Goal: Task Accomplishment & Management: Complete application form

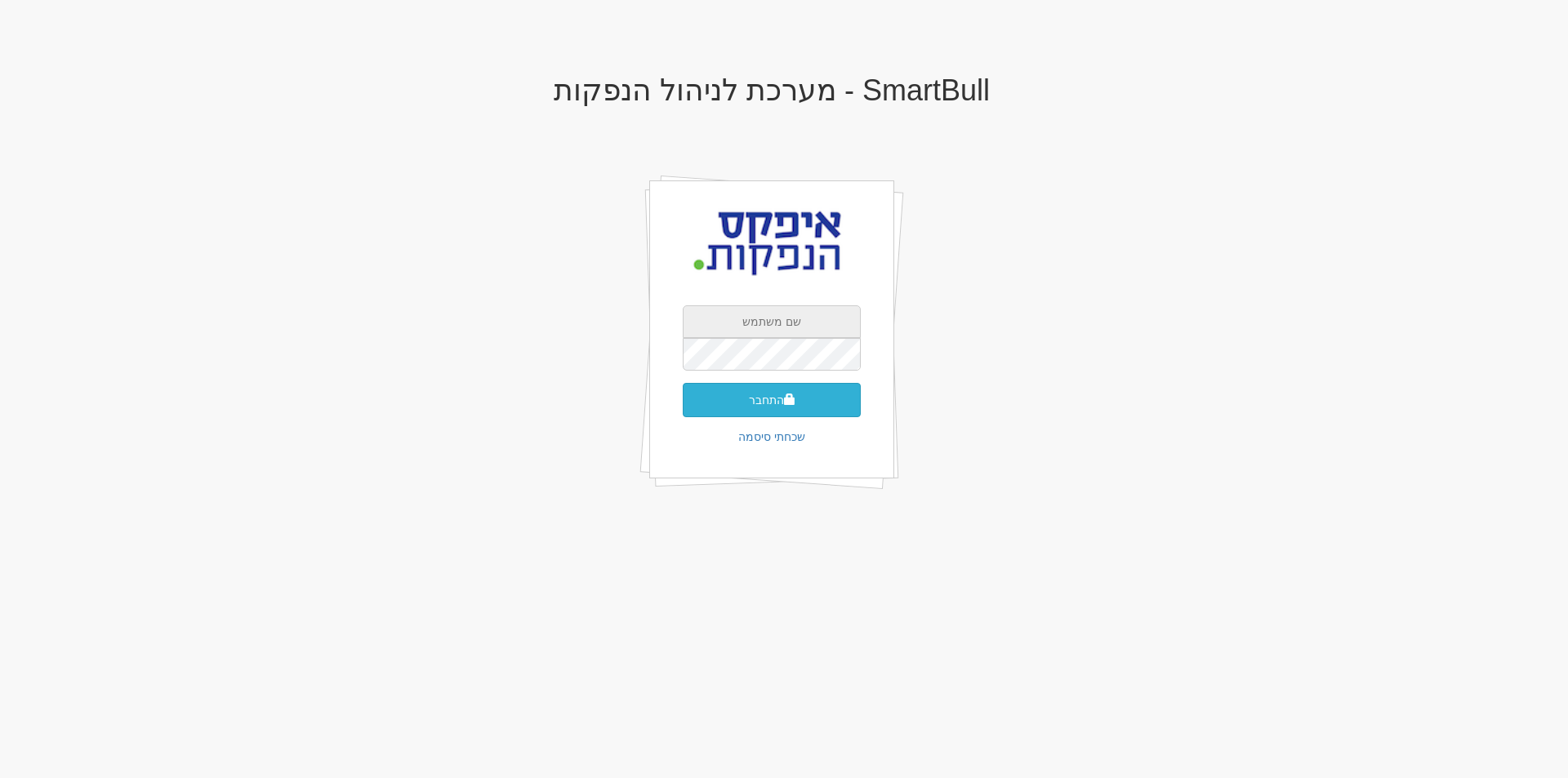
type input "apex"
click at [759, 402] on button "התחבר" at bounding box center [772, 400] width 178 height 35
type input "778693"
click at [683, 407] on button "התחבר" at bounding box center [772, 424] width 178 height 35
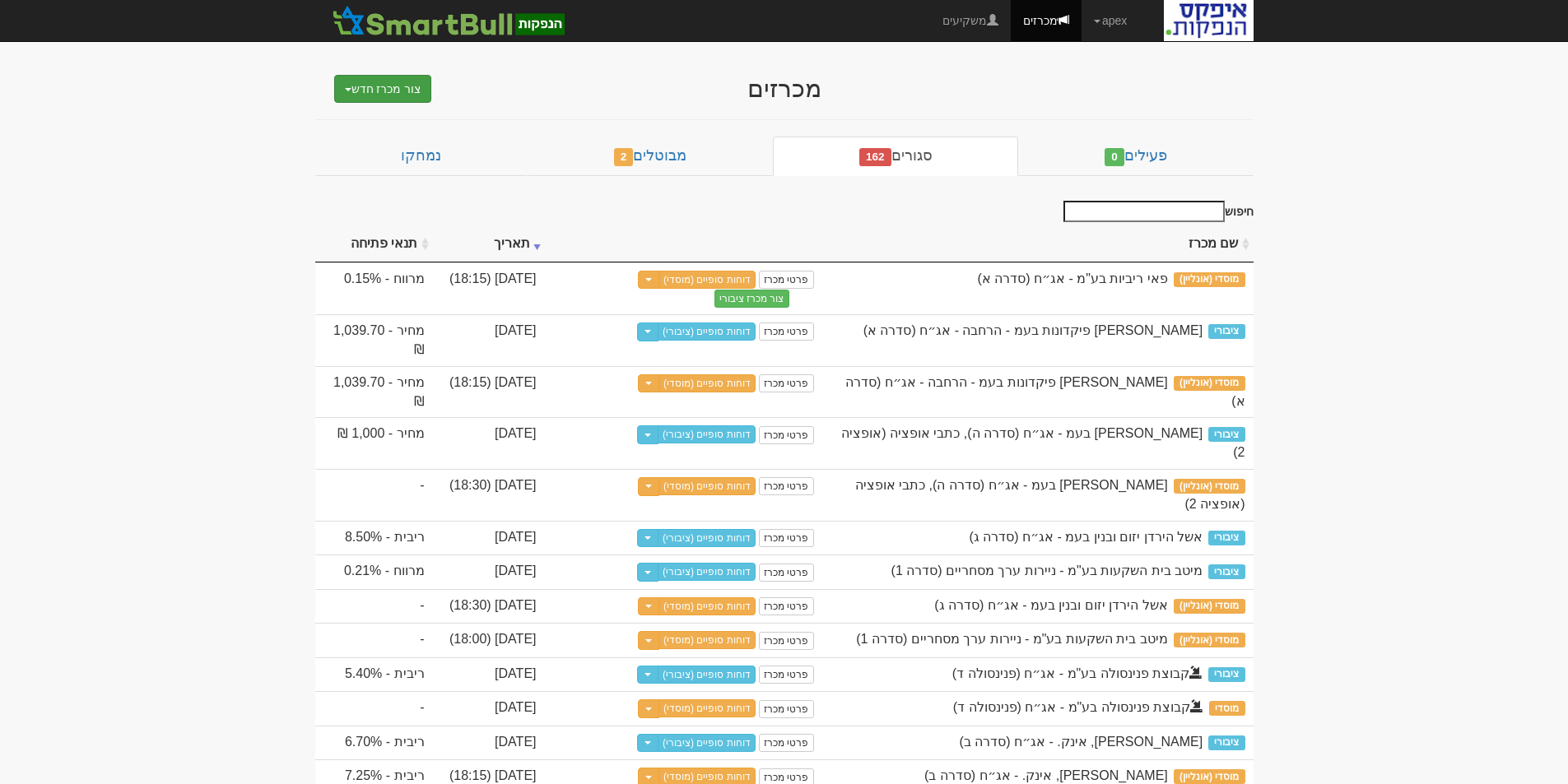
click at [362, 84] on button "צור מכרז חדש" at bounding box center [383, 89] width 98 height 28
click at [361, 118] on link "מוסדי" at bounding box center [341, 119] width 180 height 21
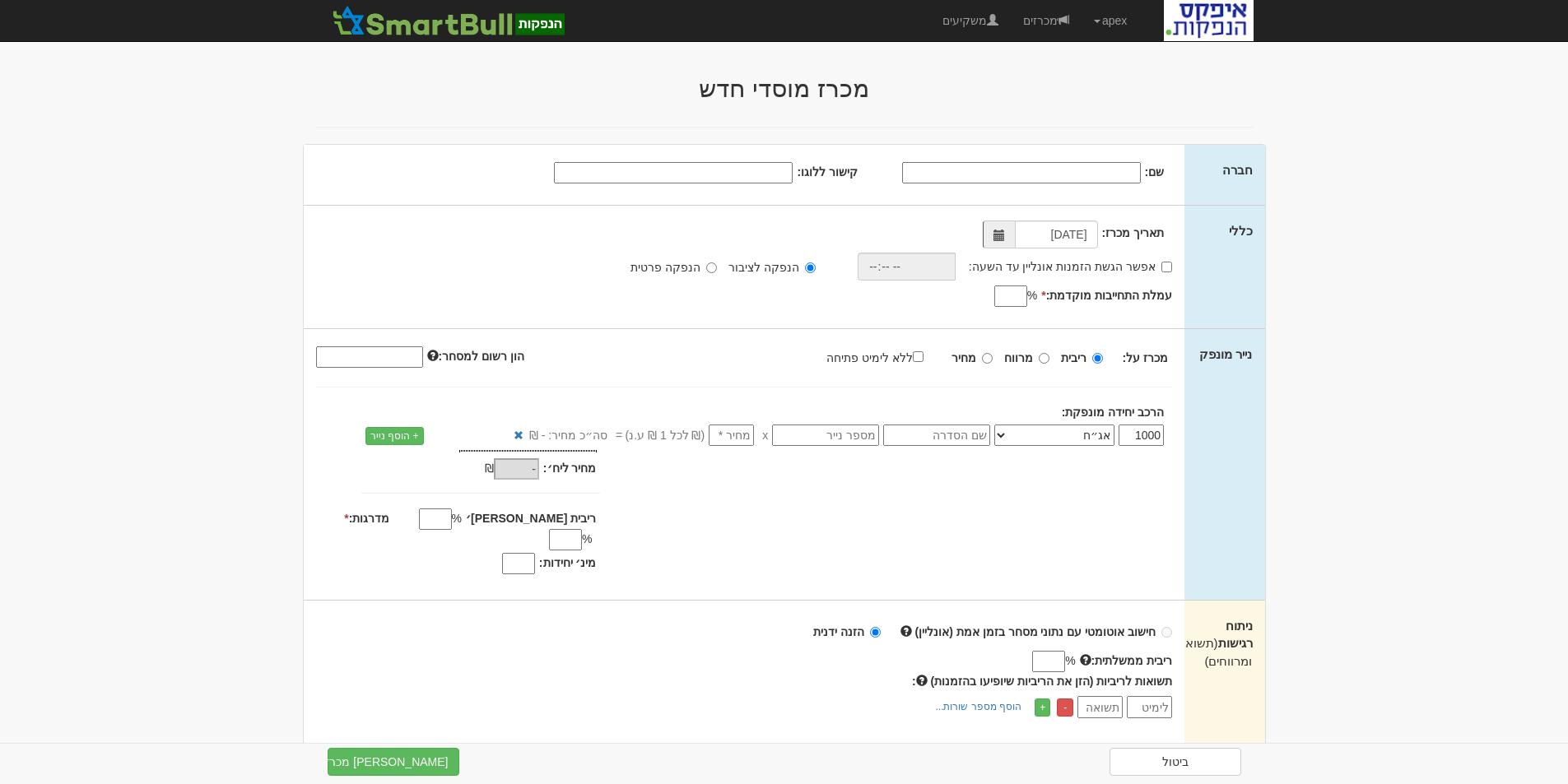
click at [953, 175] on input "שם:" at bounding box center [1021, 172] width 239 height 21
type input "פאי פיקדונות ומוצרים מובנים בע"מ"
click at [970, 236] on div "תאריך מכרז: 08/09/2025" at bounding box center [1057, 236] width 214 height 24
click at [1165, 267] on input "אפשר הגשת הזמנות אונליין עד השעה:" at bounding box center [1167, 267] width 11 height 11
checkbox input "true"
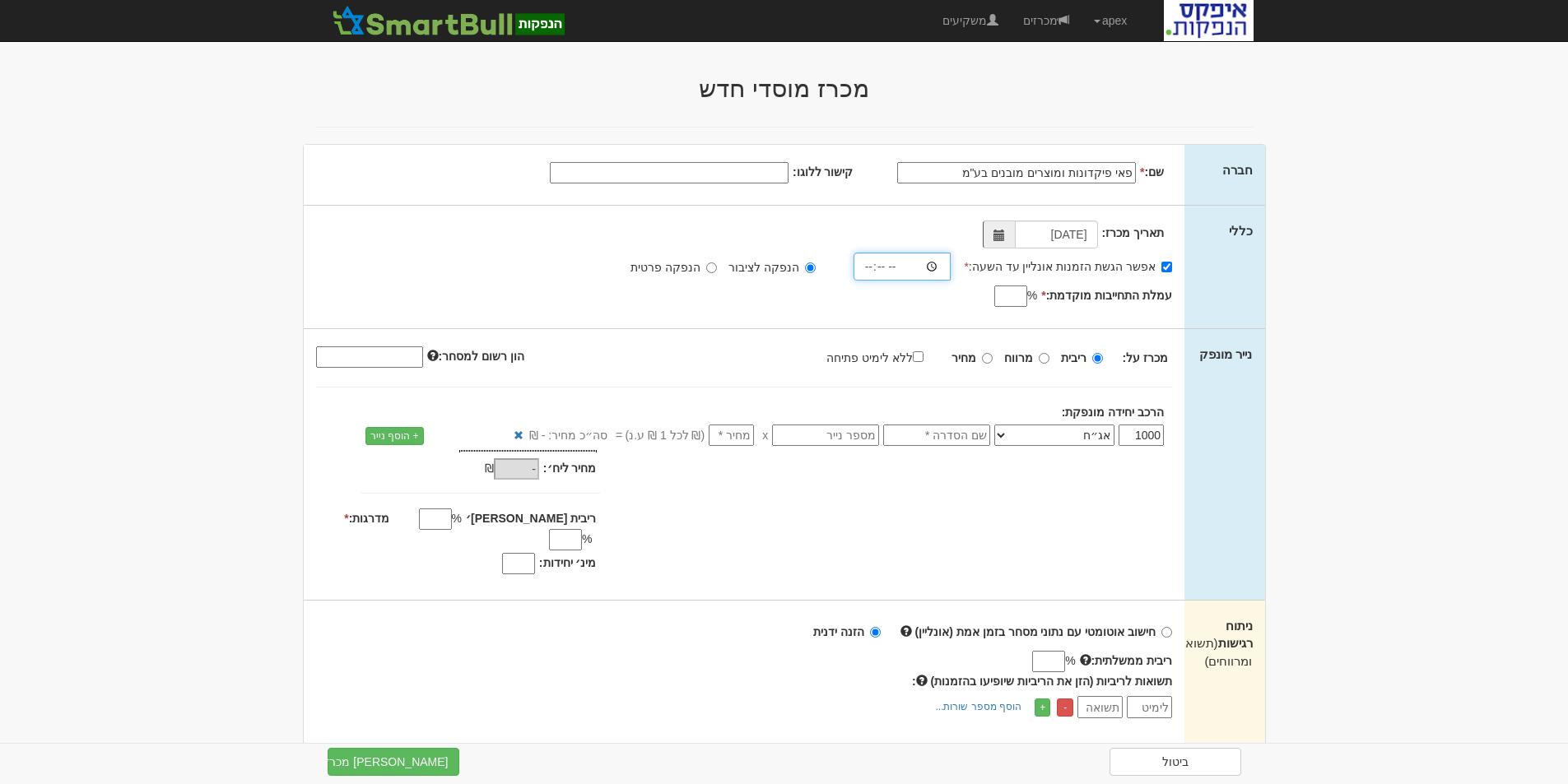
click at [936, 264] on input "time" at bounding box center [902, 267] width 98 height 28
type input "18:00"
click at [1001, 294] on input "עמלת התחייבות מוקדמת: *" at bounding box center [1010, 296] width 33 height 21
click at [936, 435] on input "text" at bounding box center [936, 435] width 107 height 21
type input "סדרה ג"
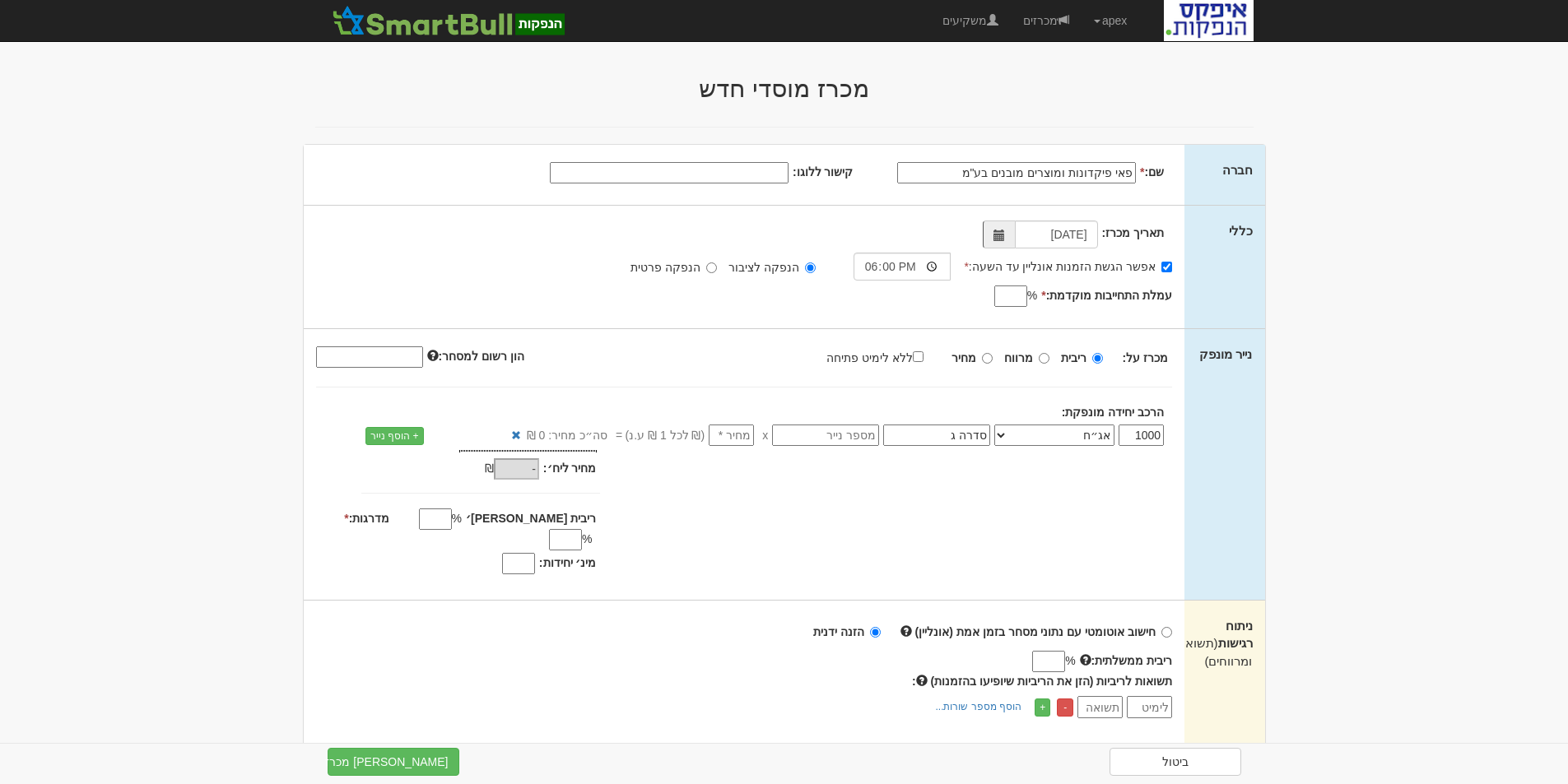
click at [834, 442] on input "text" at bounding box center [825, 435] width 107 height 21
click at [738, 438] on input "number" at bounding box center [731, 435] width 45 height 21
type input "1"
type input "1,000"
type input "10"
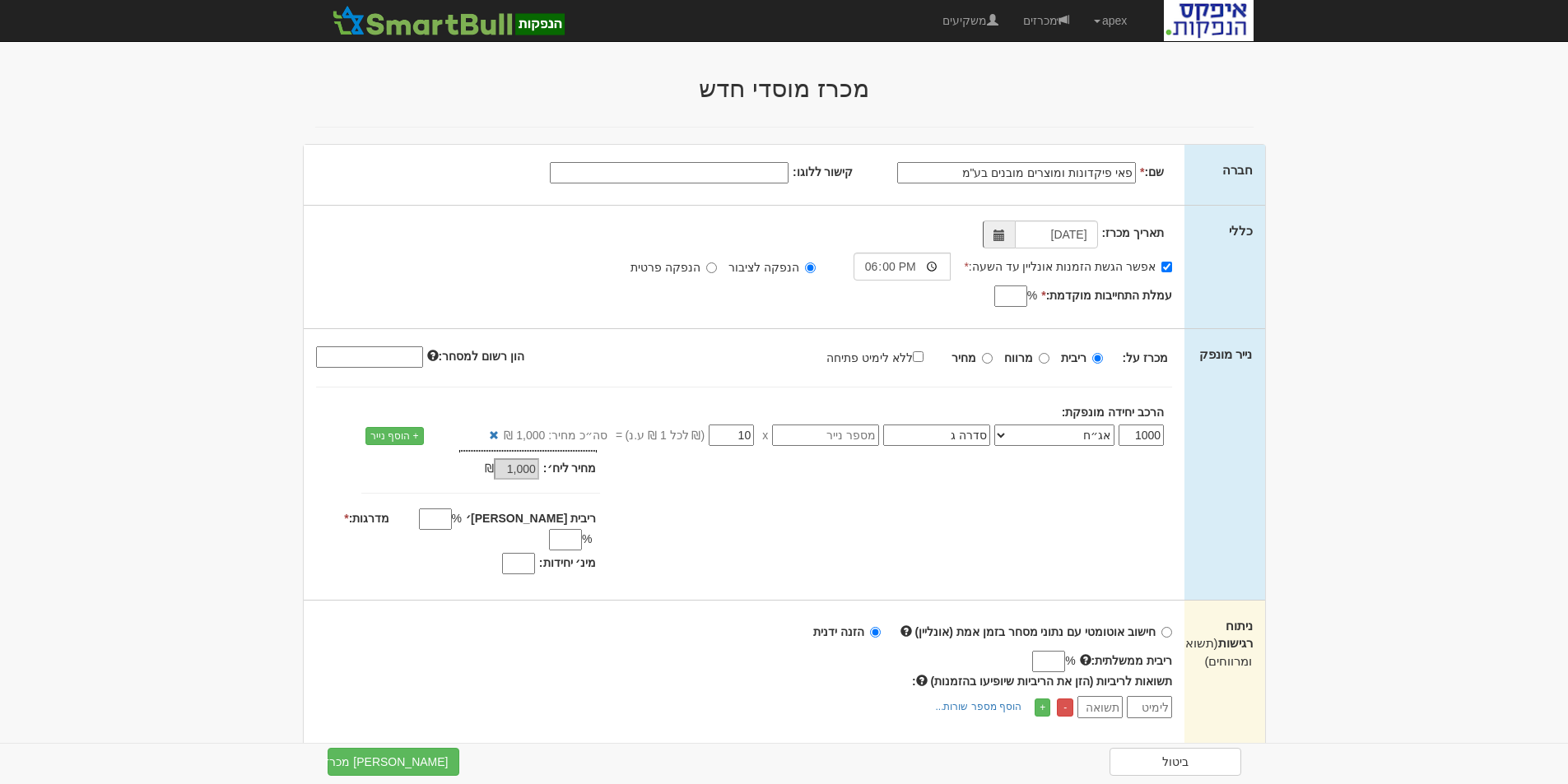
type input "10,000"
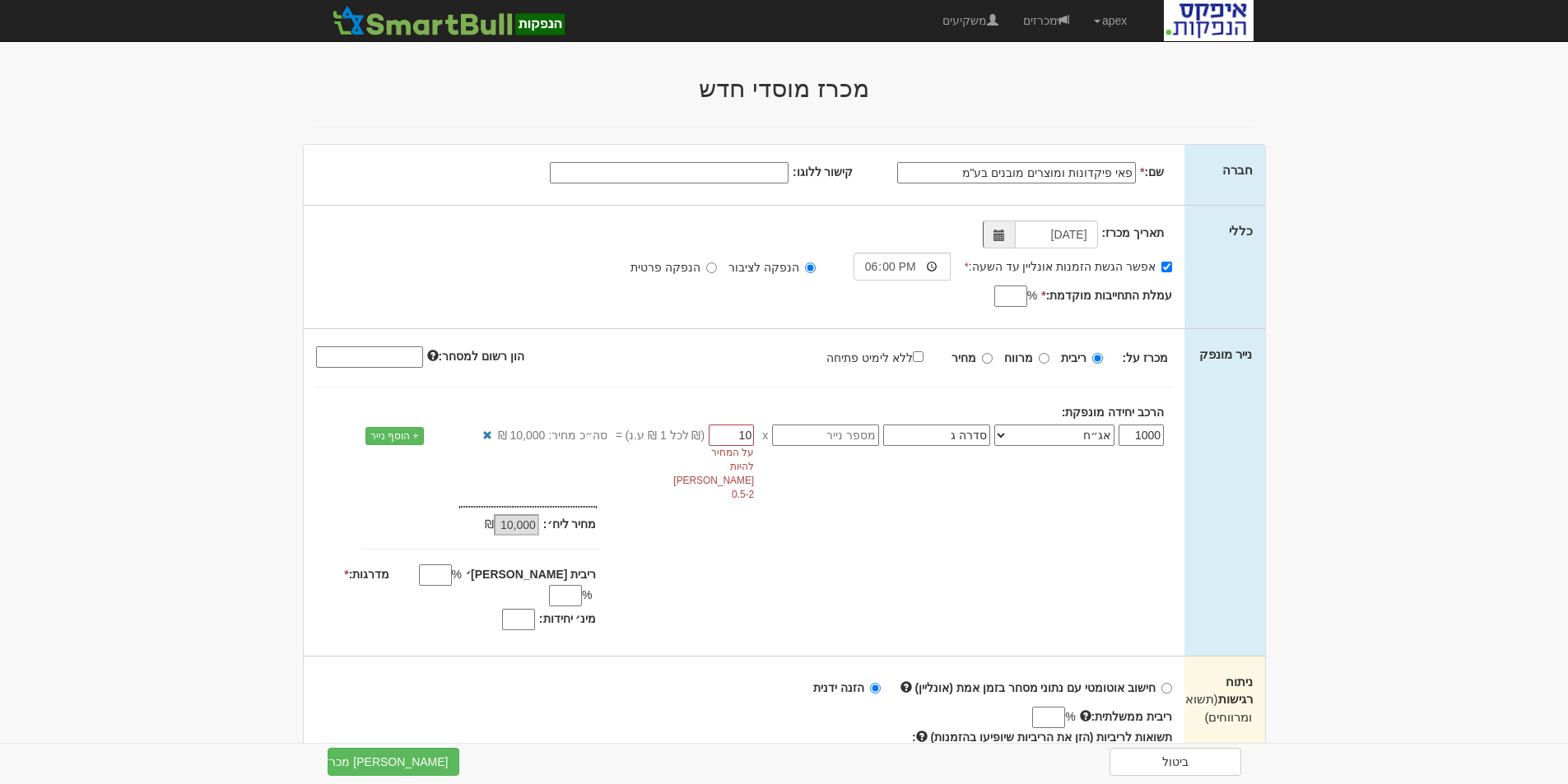
type input "106"
type input "106,000"
type input "1067"
type input "1,067,000"
type input "10673"
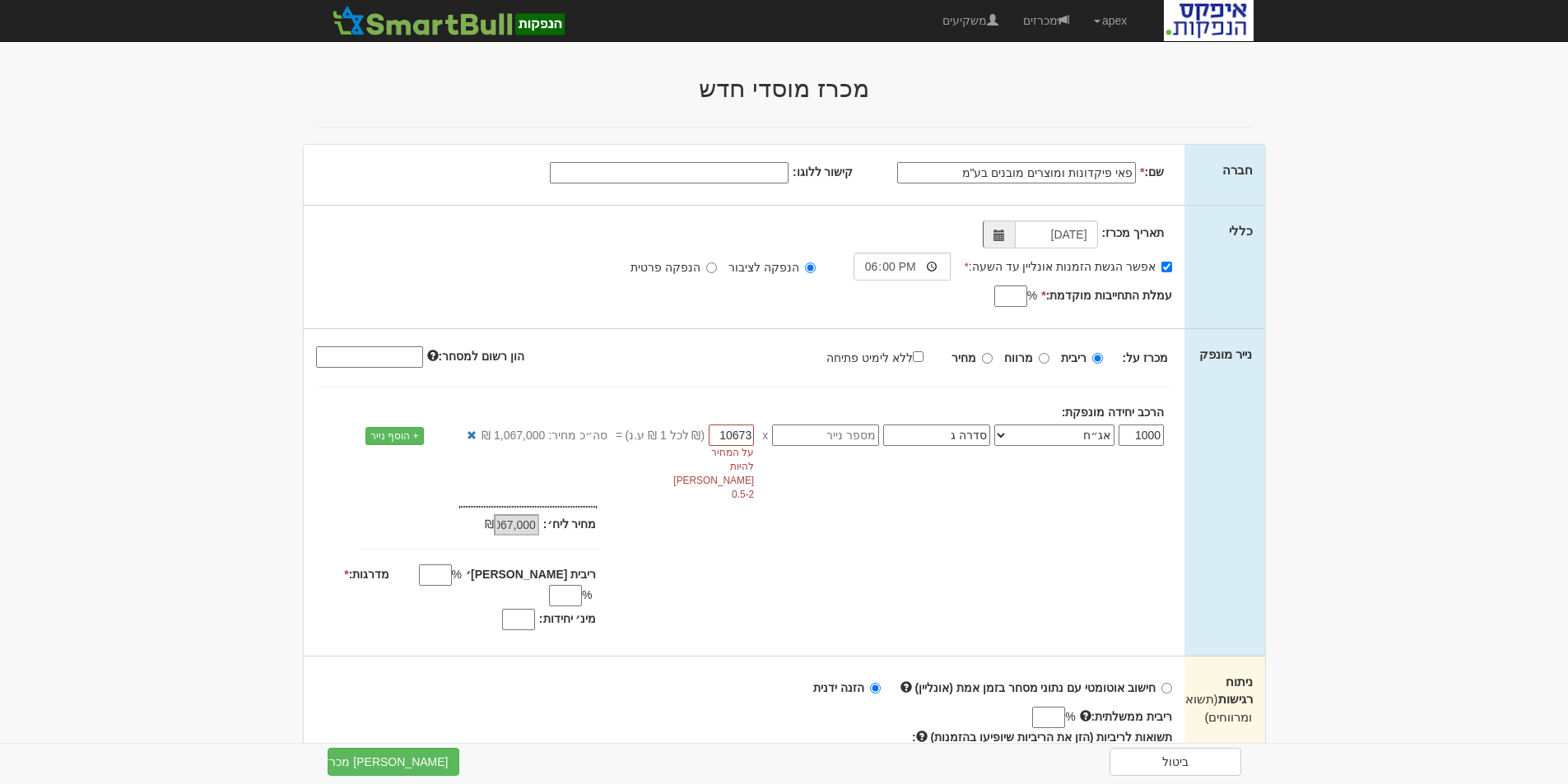
type input "10,673,000"
click at [728, 434] on input "10673" at bounding box center [731, 435] width 45 height 21
type input "1.0673"
type input "1,067.3"
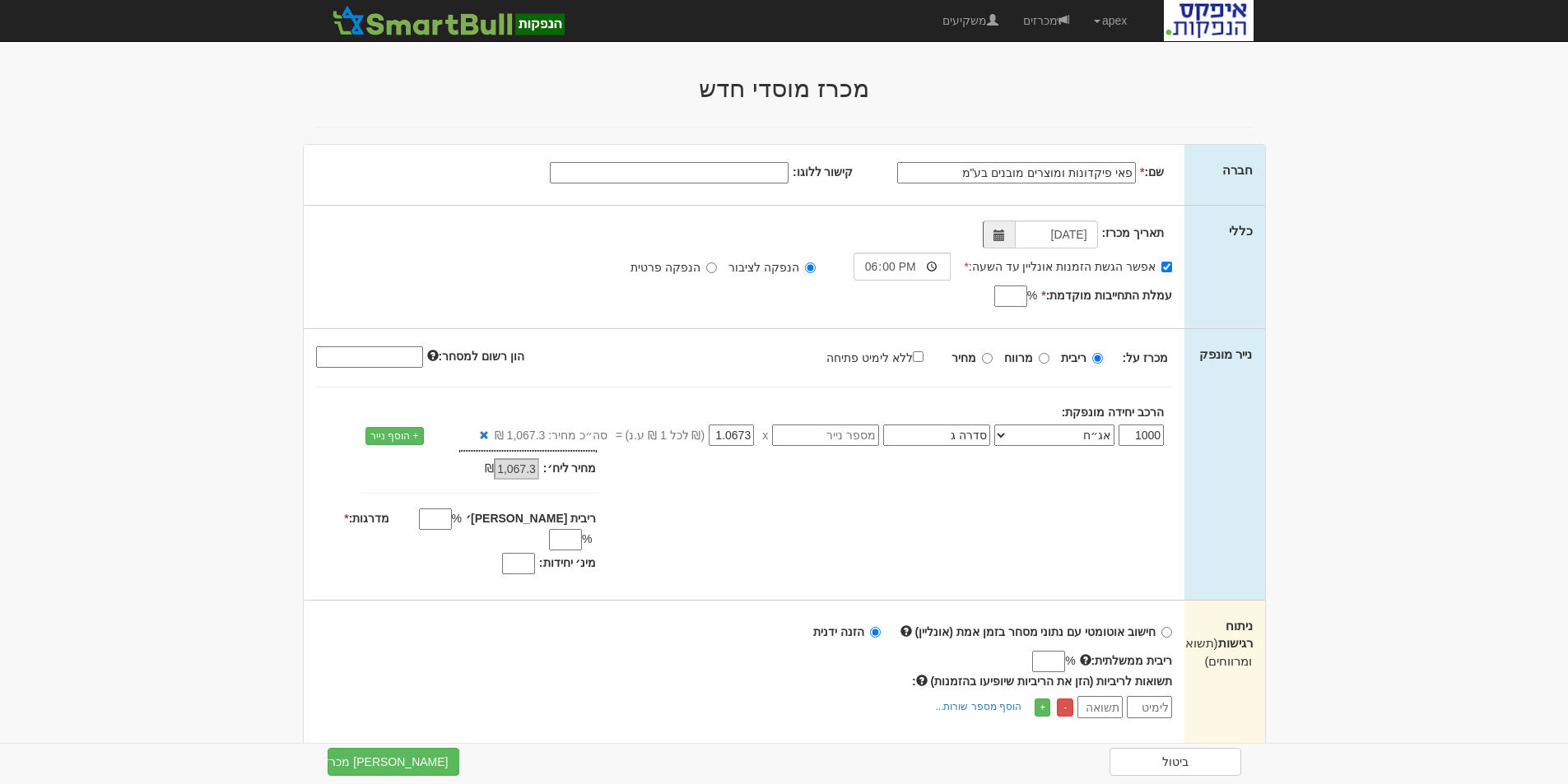
type input "1.063"
type input "1,063"
type input "1.06"
type input "1,060"
type input "1.066"
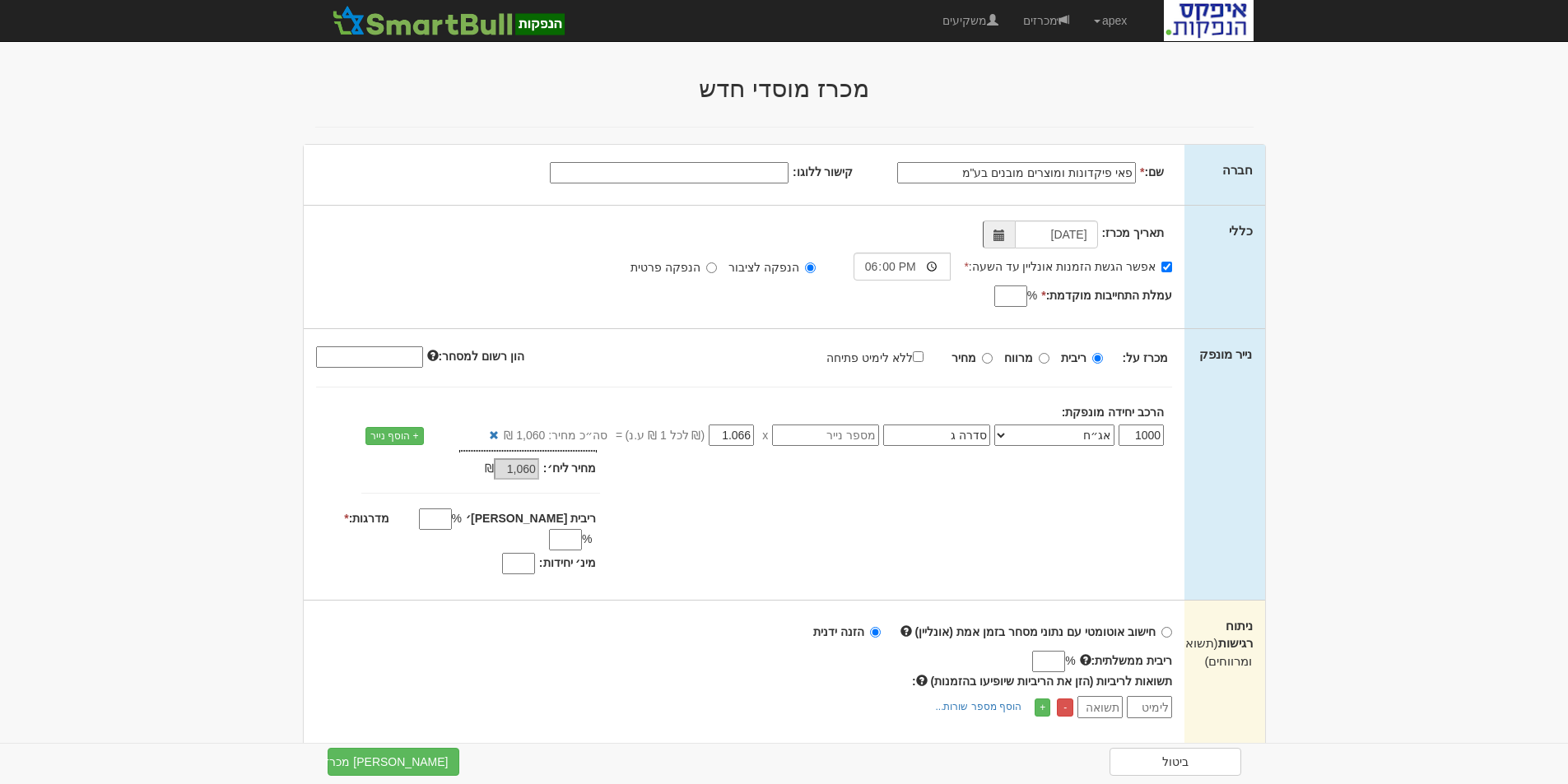
type input "1,066"
type input "1.0661"
type input "1,066.1"
type input "1.0661"
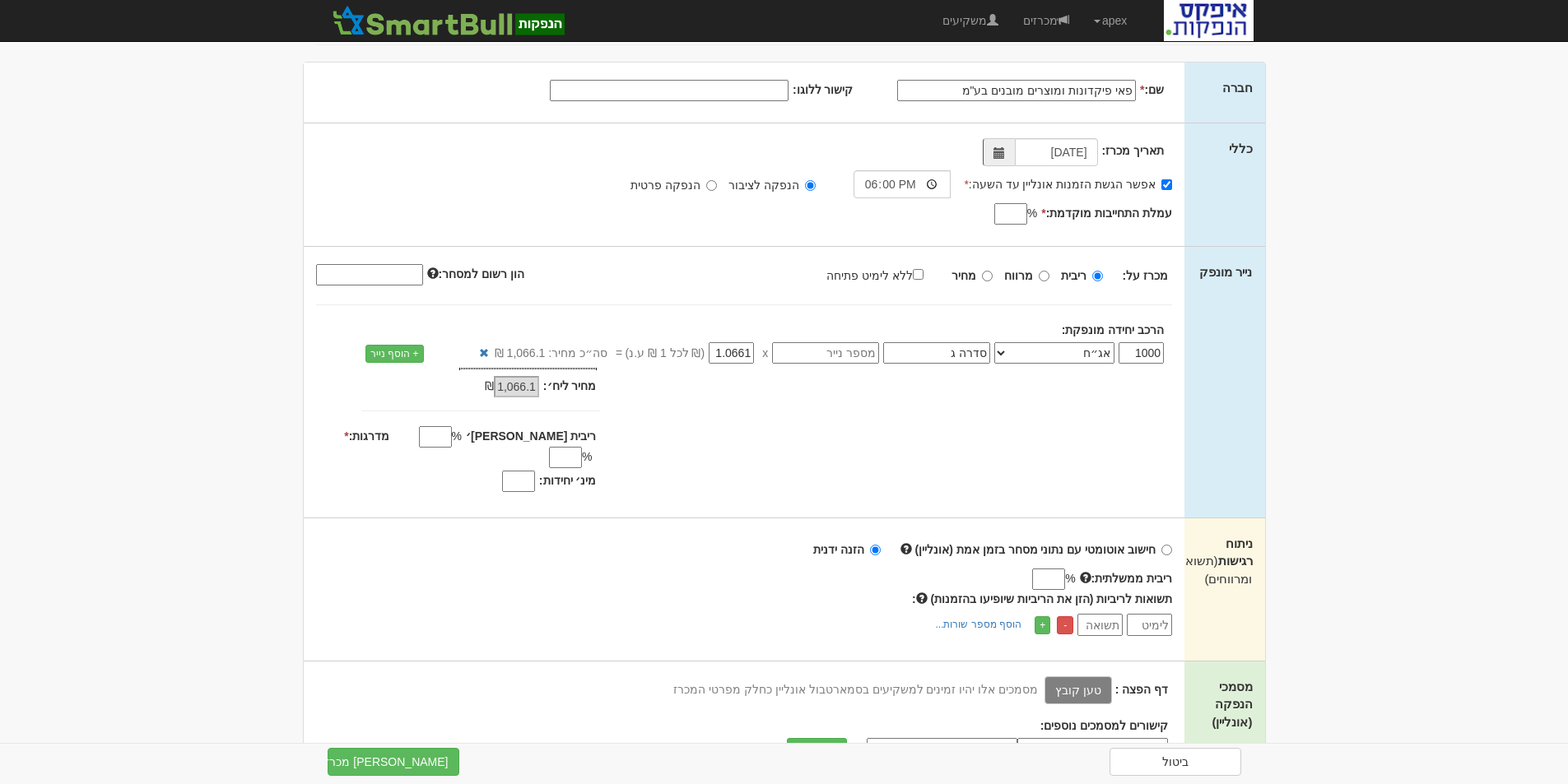
click at [849, 352] on input "text" at bounding box center [825, 353] width 107 height 21
type input "1206580"
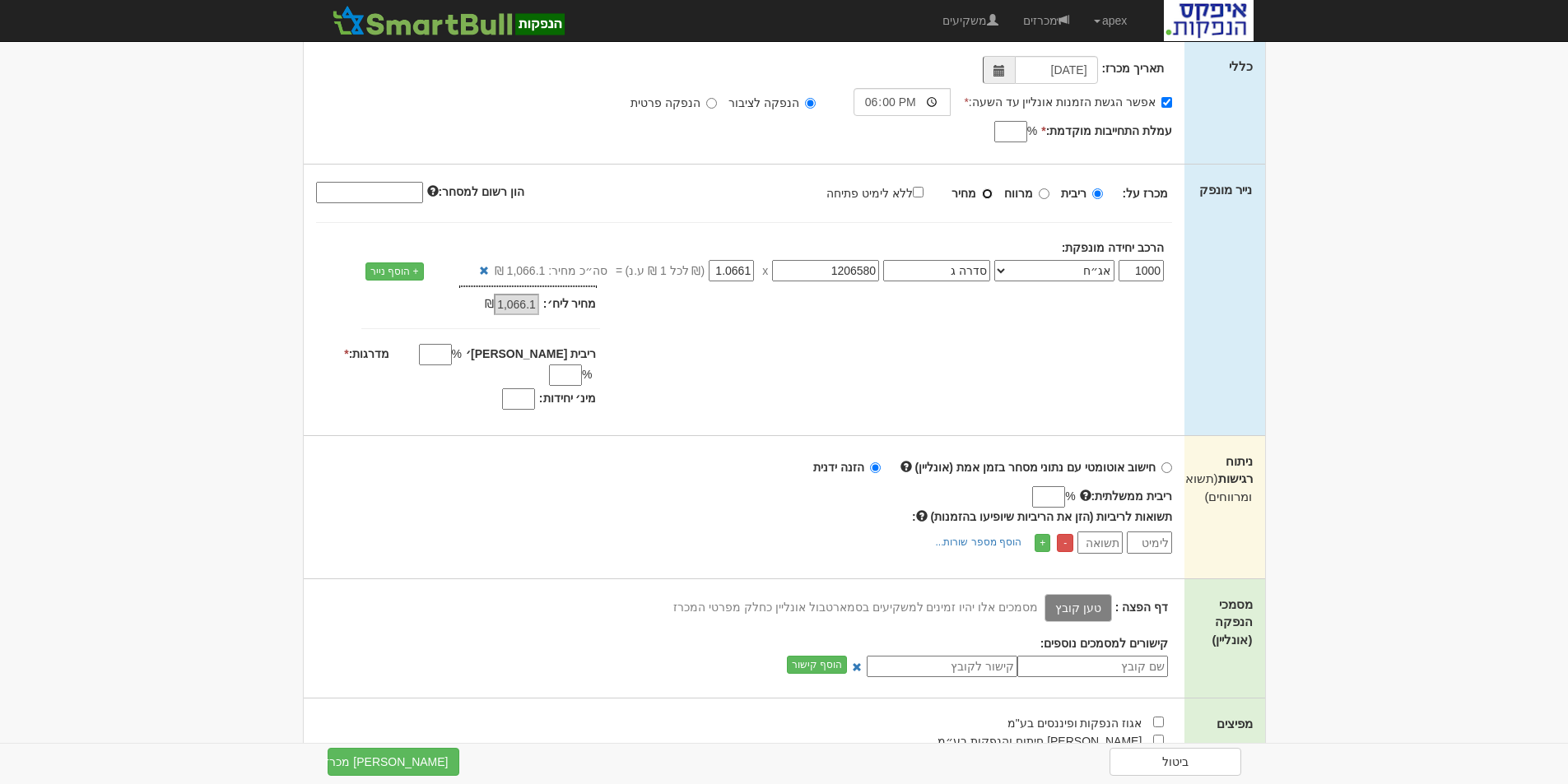
click at [991, 193] on input "מחיר" at bounding box center [987, 194] width 11 height 11
radio input "true"
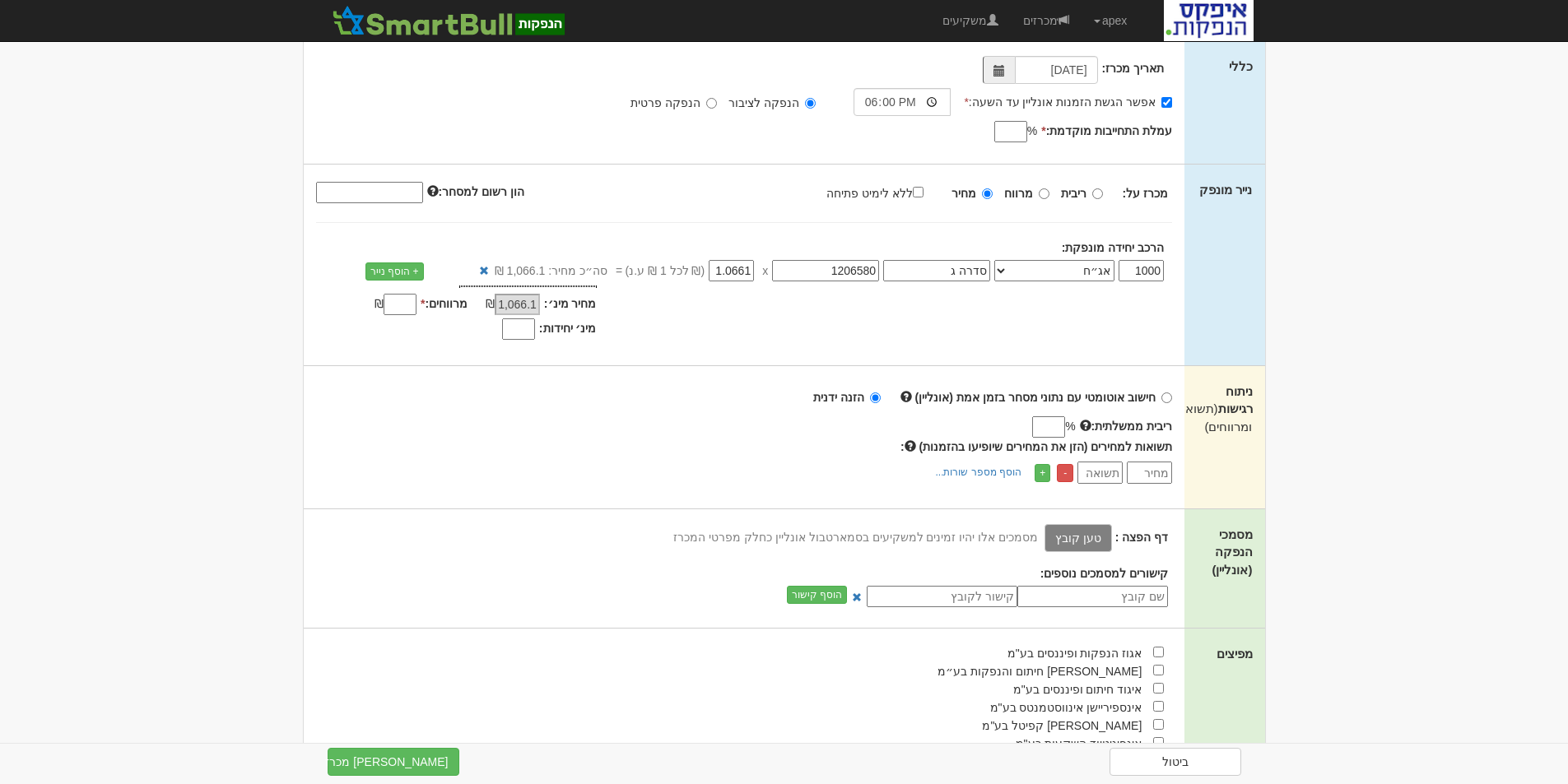
click at [507, 326] on input "מינ׳ יחידות:" at bounding box center [518, 329] width 33 height 21
type input "800"
click at [400, 304] on input "מרווחים: *" at bounding box center [400, 304] width 33 height 21
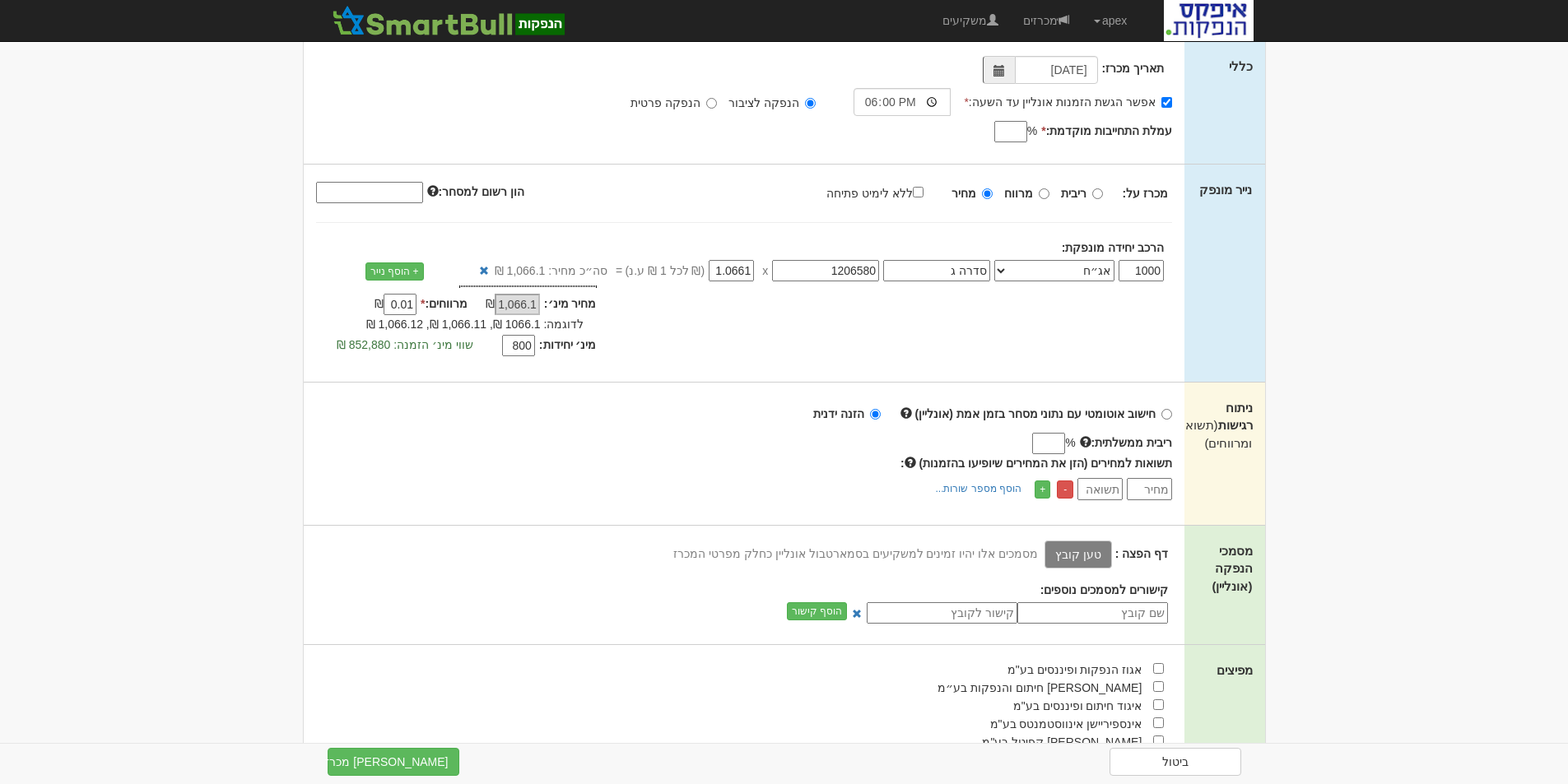
click at [403, 300] on input "0.01" at bounding box center [400, 304] width 33 height 21
type input "0.1"
click at [353, 193] on input "הון רשום למסחר:" at bounding box center [369, 192] width 107 height 21
type input "304186000"
click at [563, 477] on div "תשואות למחירים (הזן את המחירים שיופיעו בהזמנות) : - +" at bounding box center [744, 477] width 856 height 45
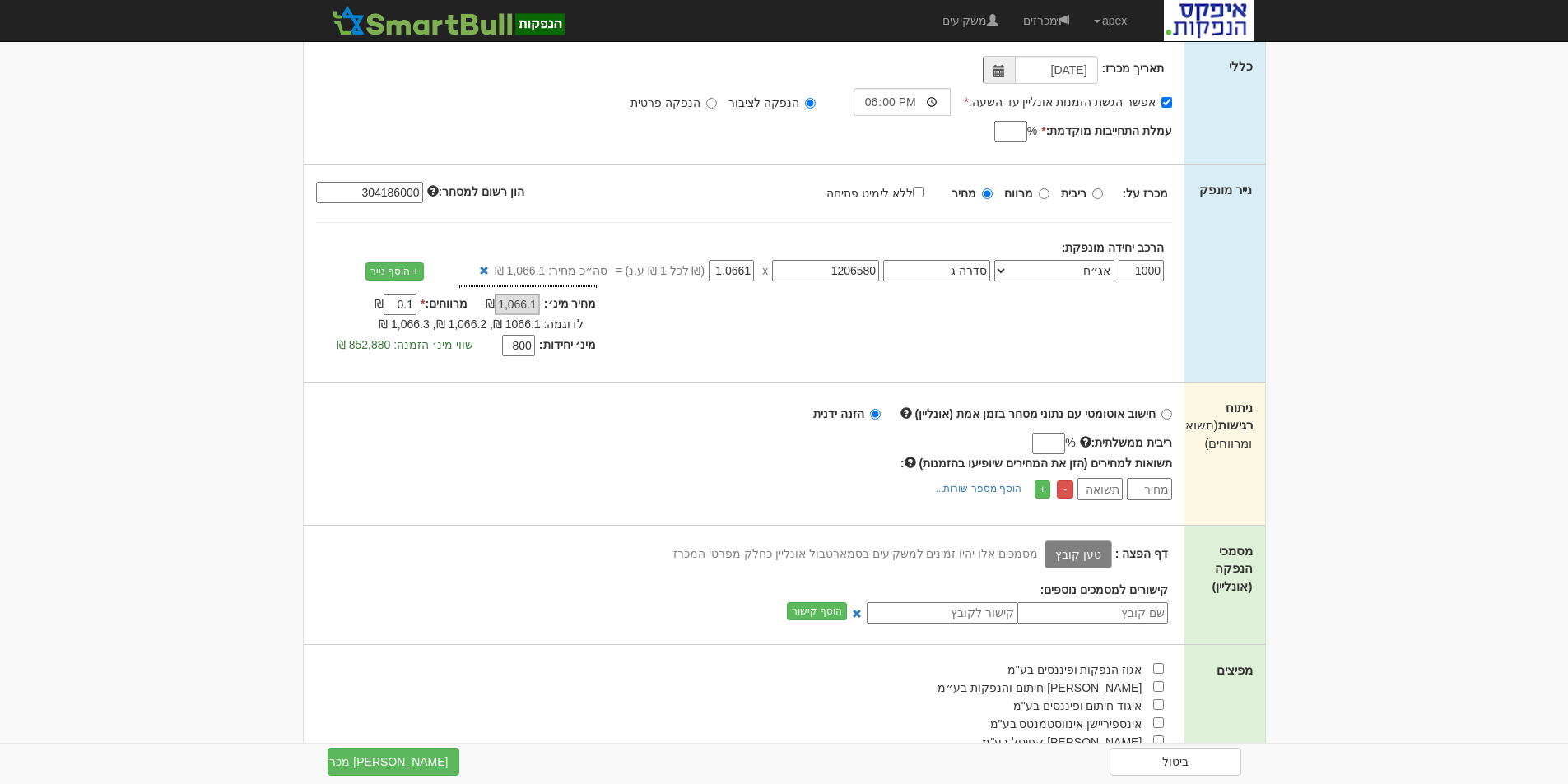
click at [1086, 555] on label "טען קובץ" at bounding box center [1078, 554] width 68 height 28
click at [1041, 555] on input "טען קובץ" at bounding box center [1041, 554] width 0 height 18
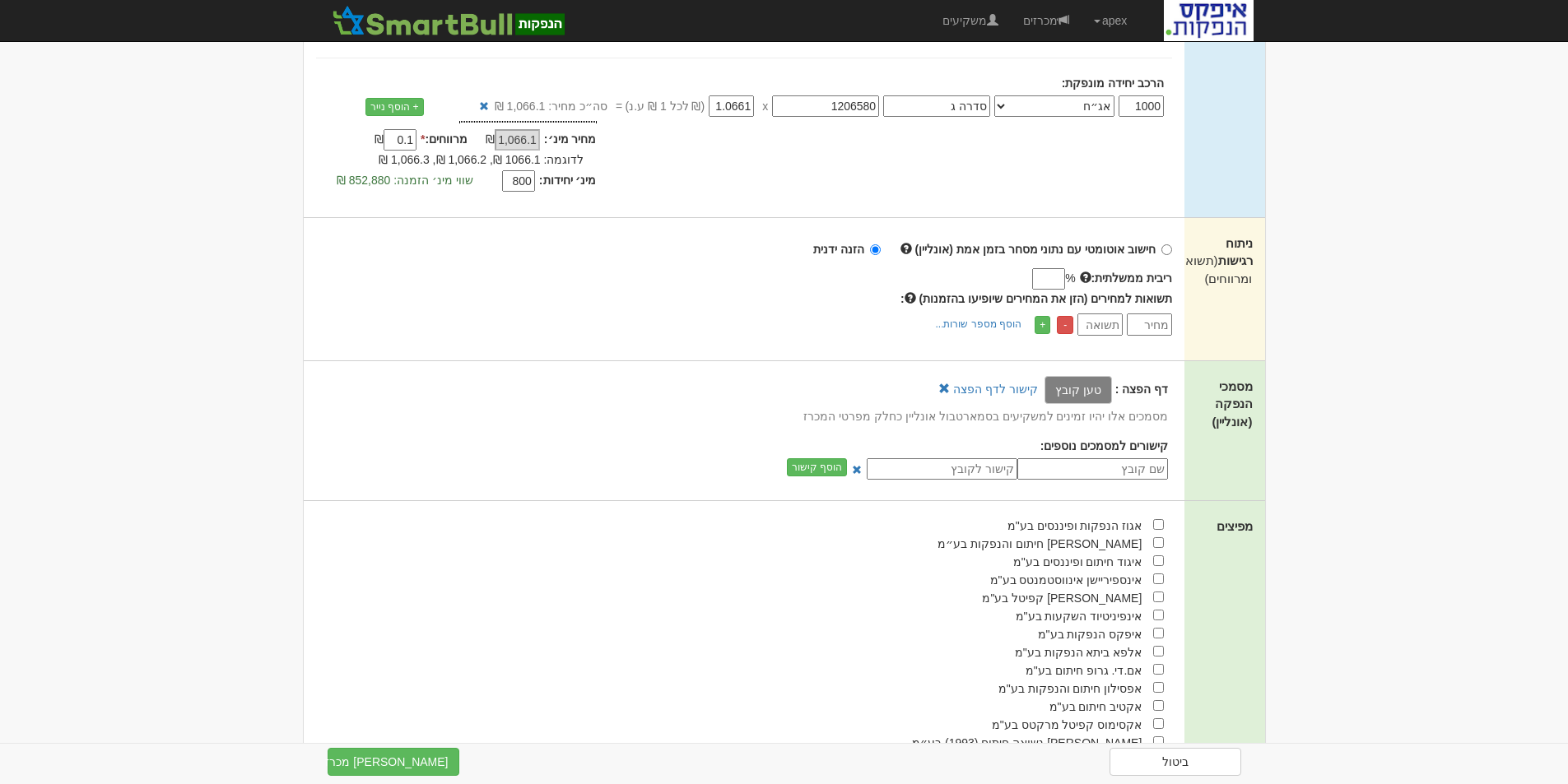
scroll to position [411, 0]
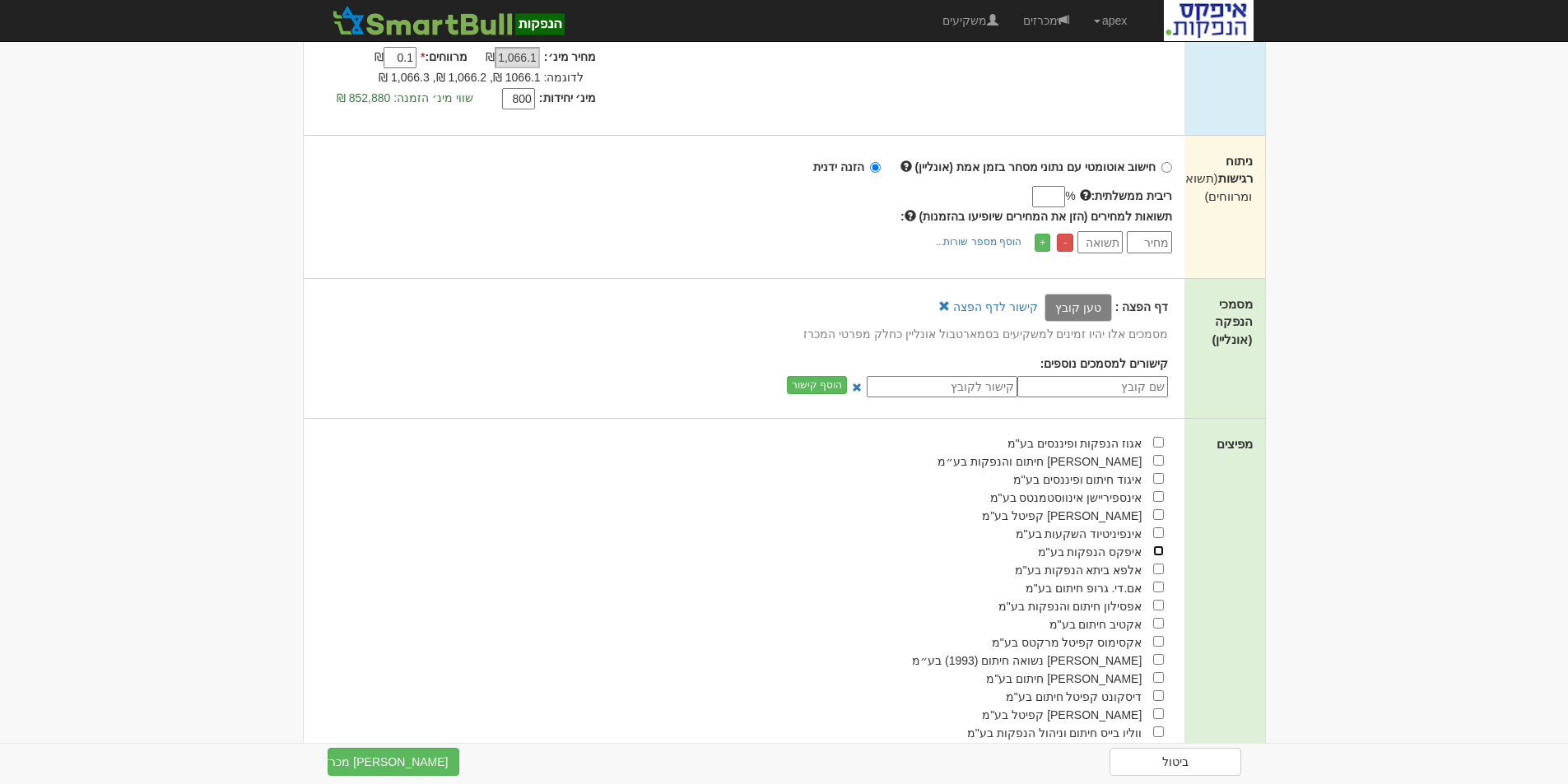
click at [1158, 550] on input "checkbox" at bounding box center [1159, 551] width 11 height 11
checkbox input "true"
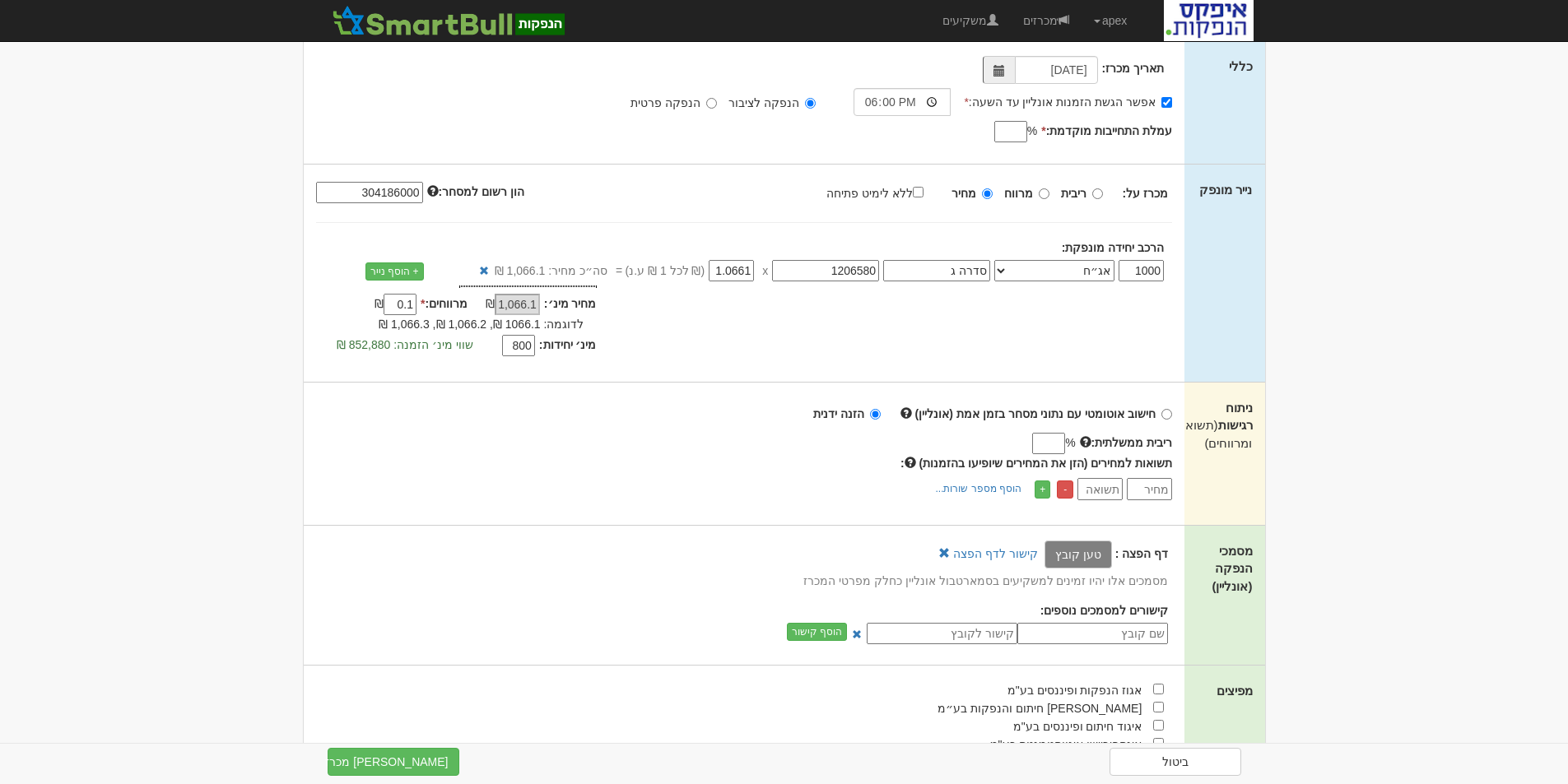
scroll to position [247, 0]
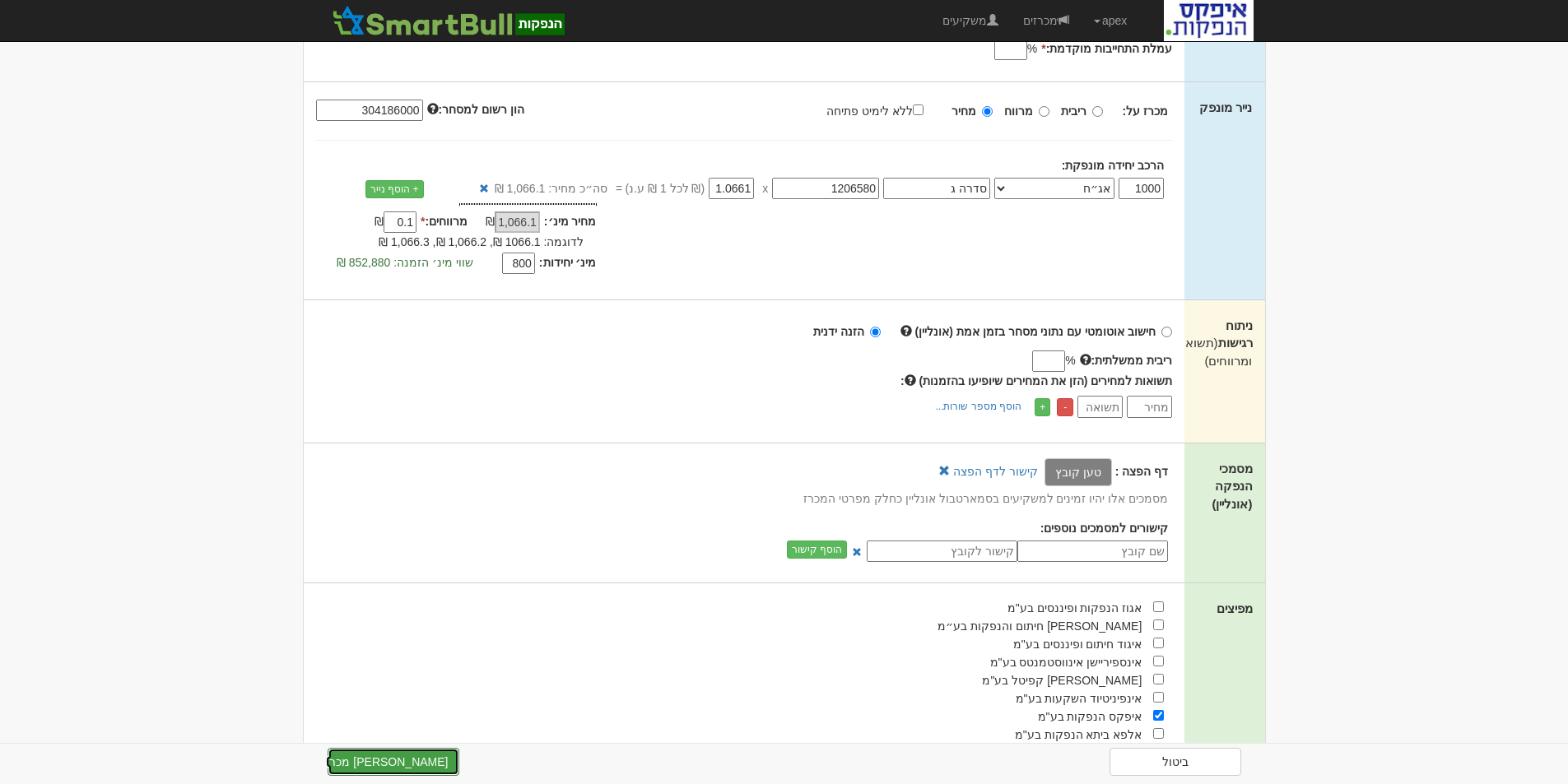
click at [400, 757] on button "צור מכרז" at bounding box center [394, 762] width 132 height 28
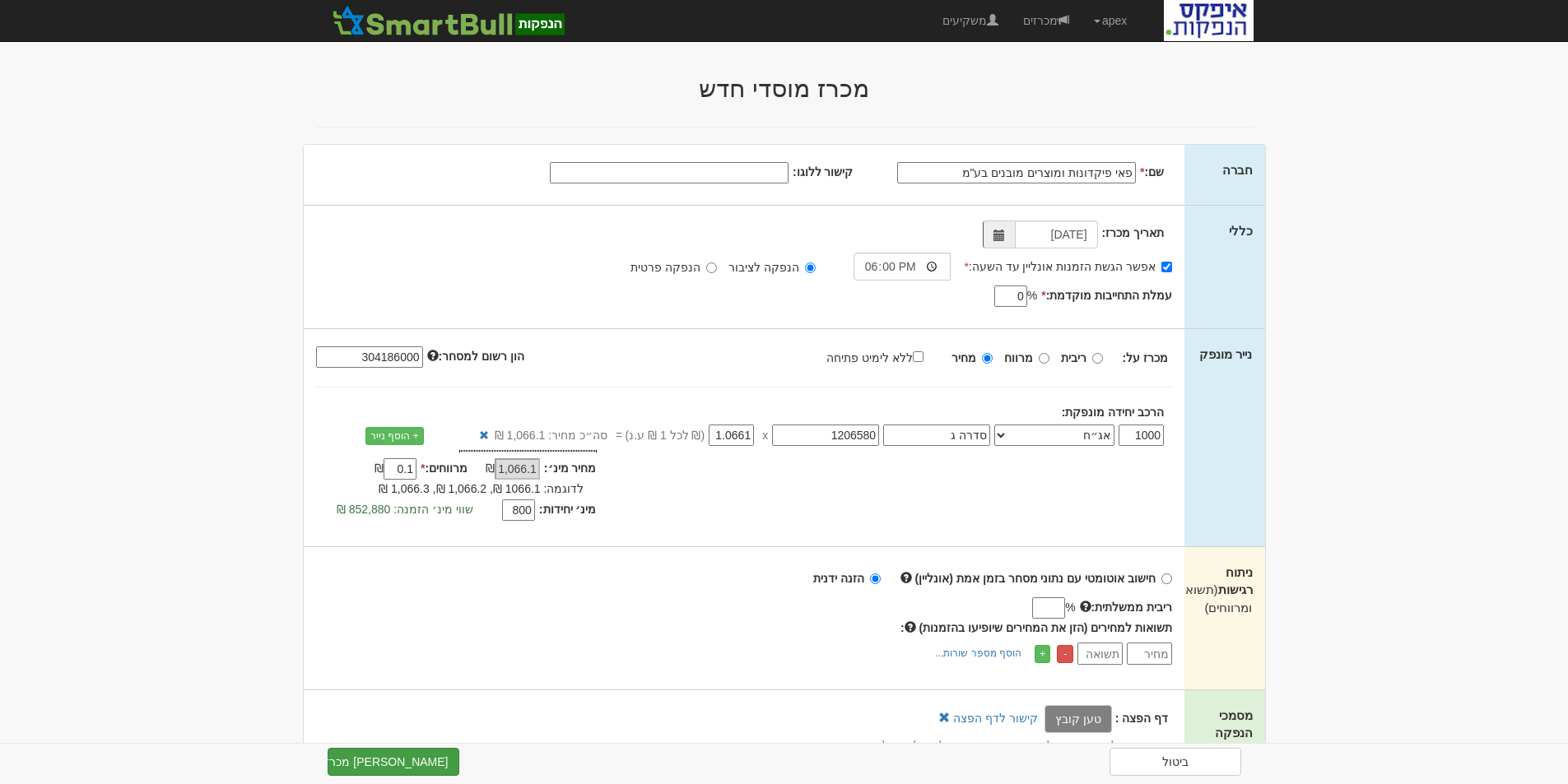
type input "0"
click at [409, 760] on button "צור מכרז" at bounding box center [394, 762] width 132 height 28
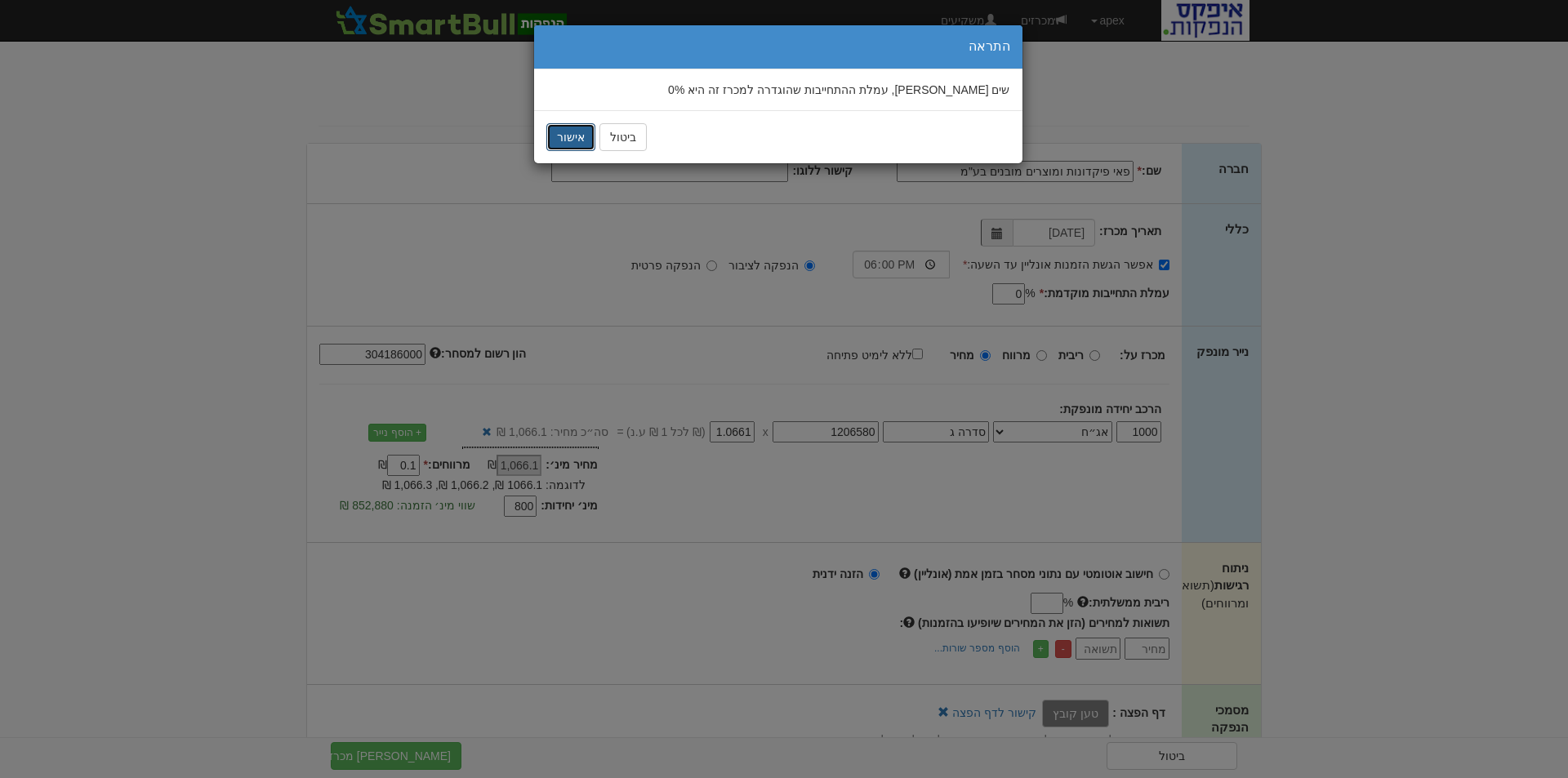
click at [574, 134] on button "אישור" at bounding box center [571, 137] width 49 height 28
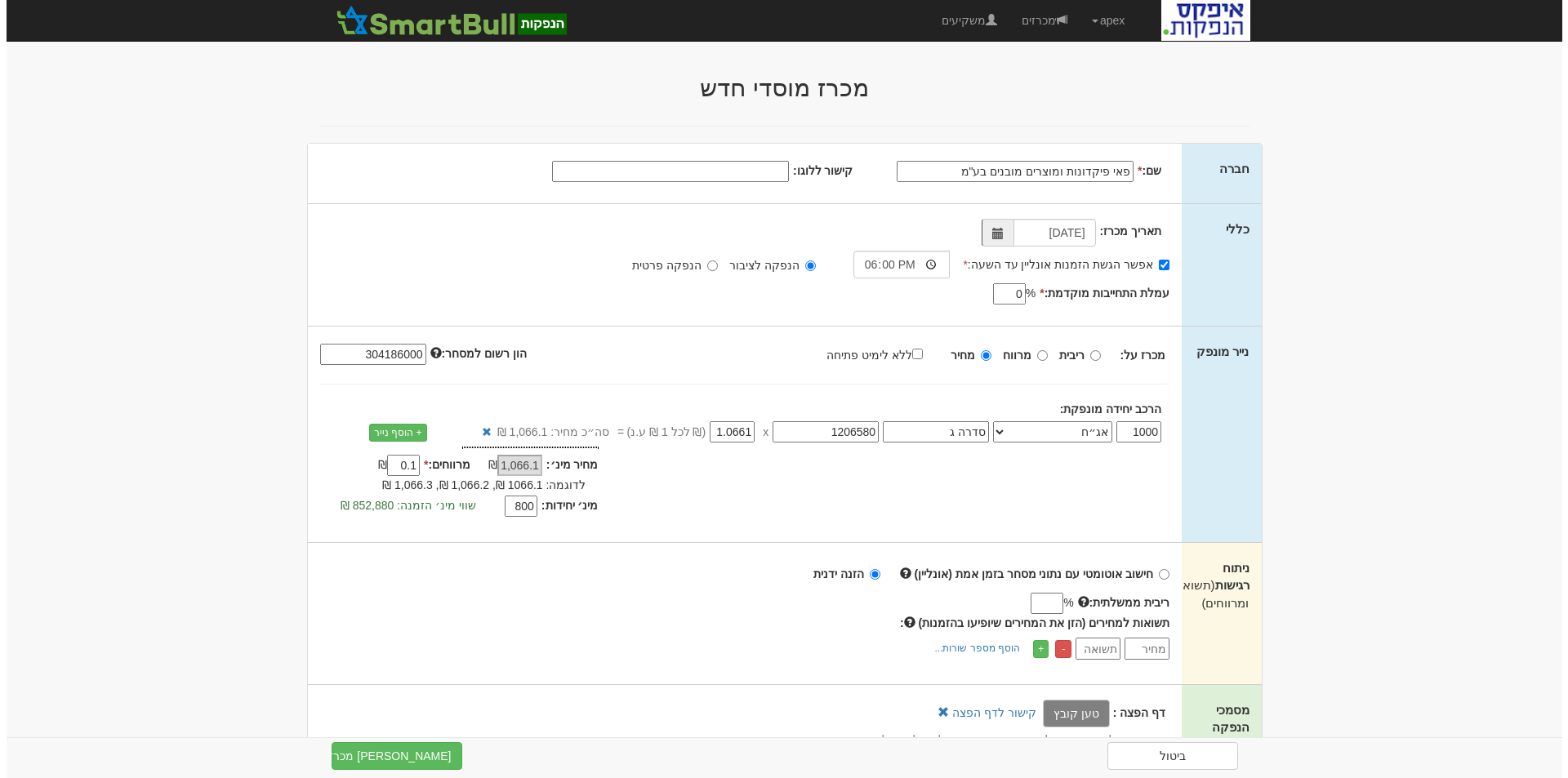
scroll to position [164, 0]
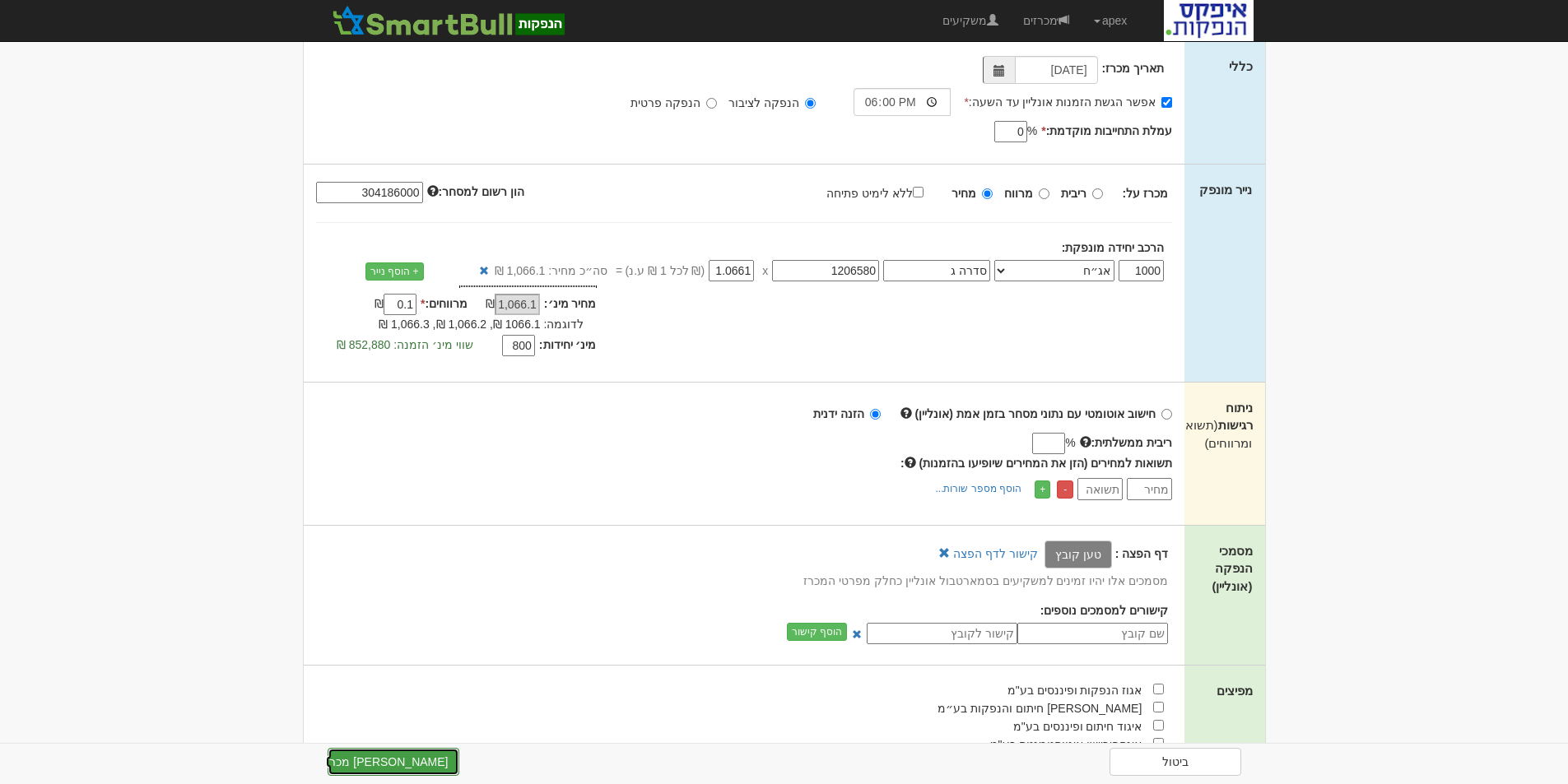
click at [373, 764] on button "צור מכרז" at bounding box center [394, 762] width 132 height 28
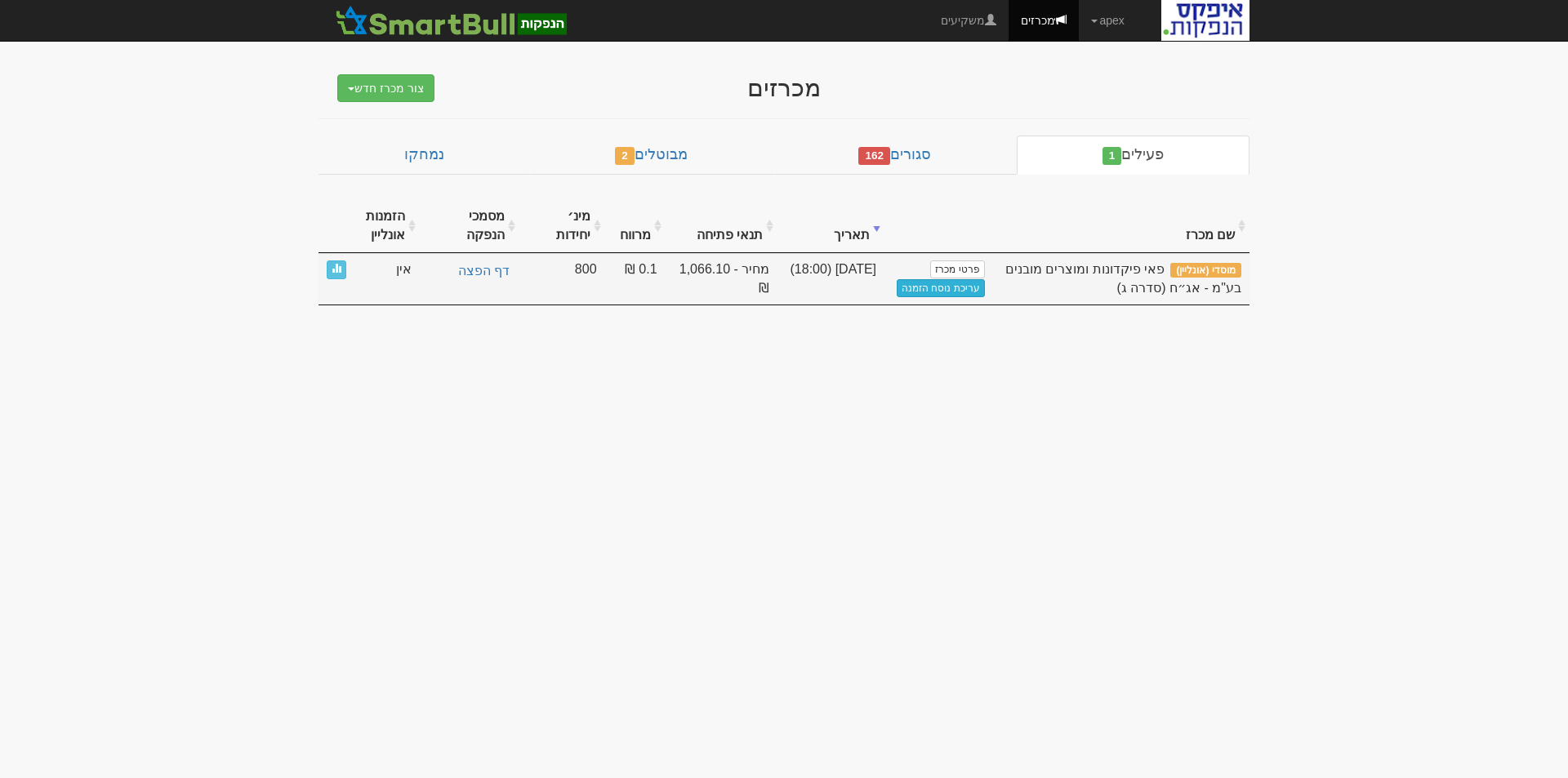
click at [921, 290] on link "עריכת נוסח הזמנה" at bounding box center [940, 288] width 88 height 18
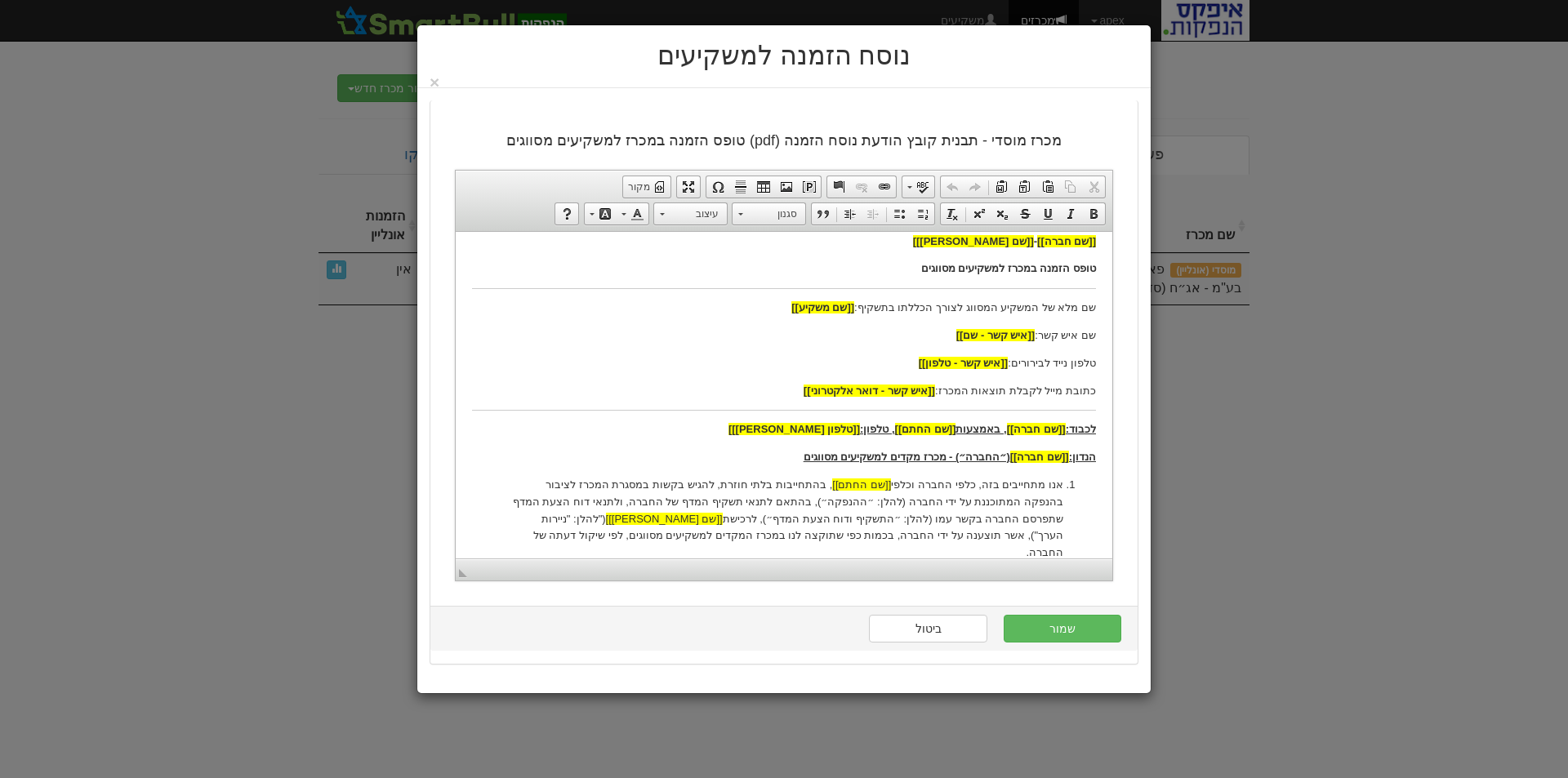
scroll to position [164, 0]
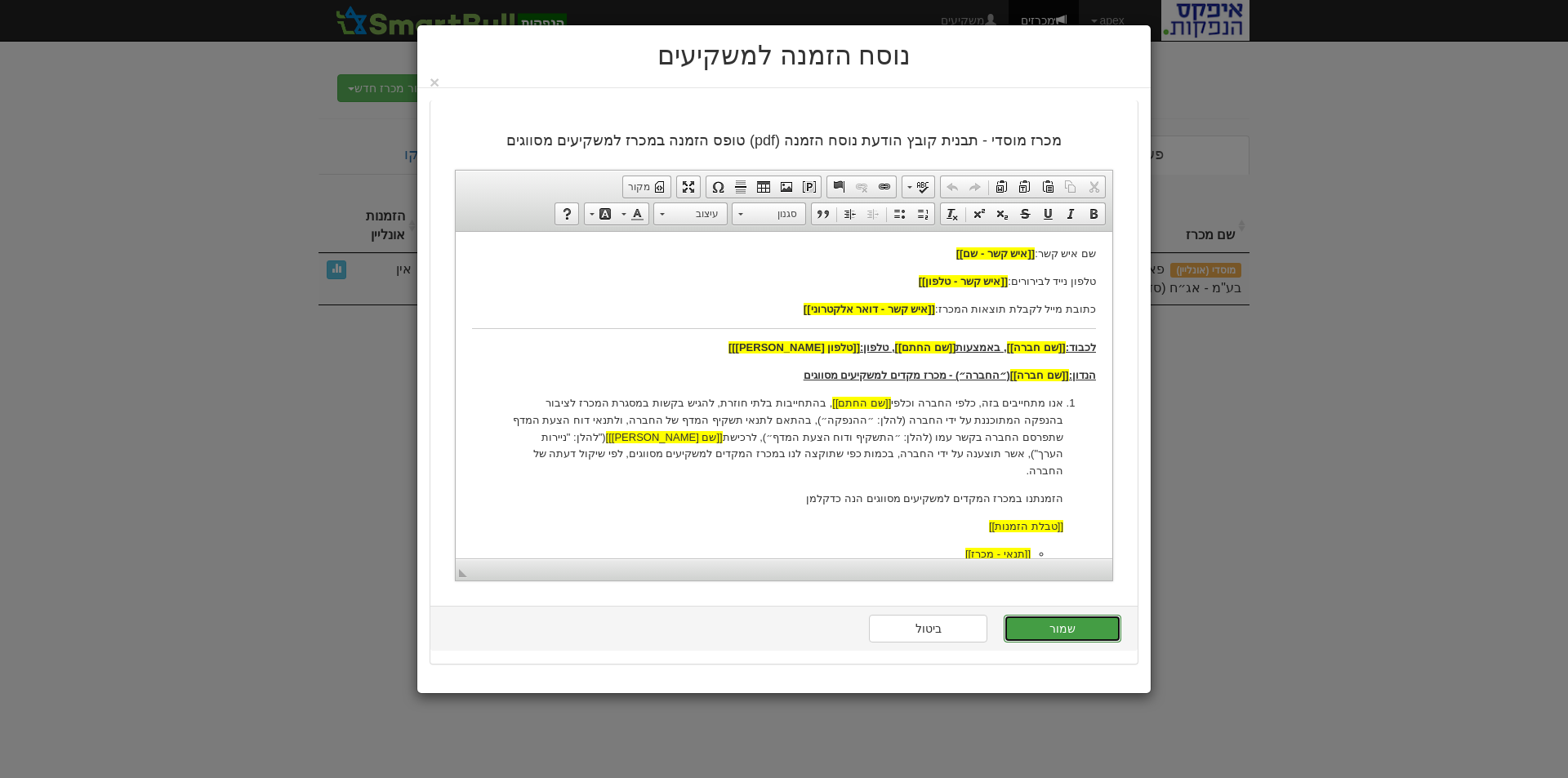
click at [1082, 630] on button "שמור" at bounding box center [1062, 629] width 117 height 28
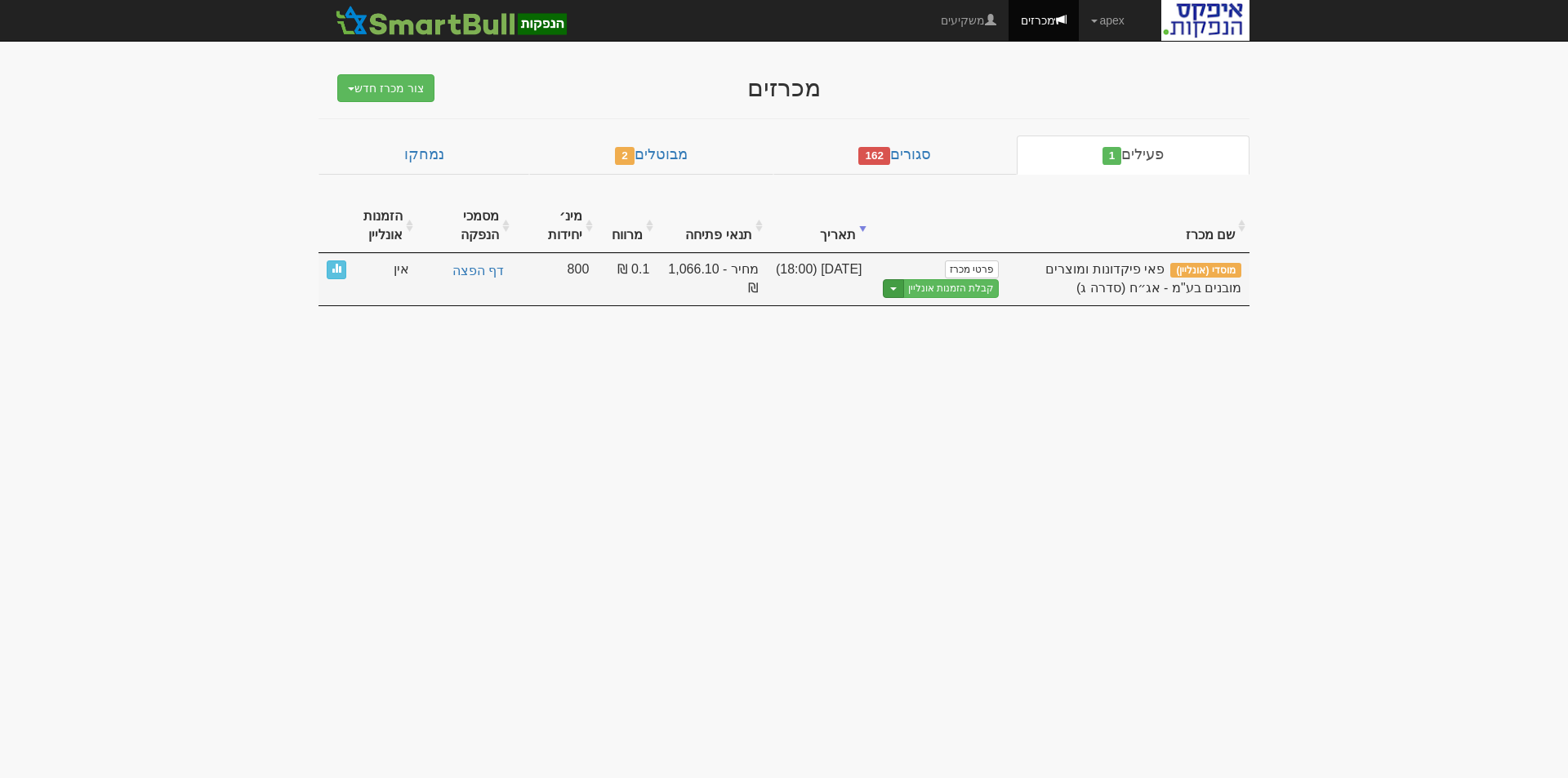
click at [894, 290] on span "button" at bounding box center [893, 289] width 6 height 4
click at [941, 316] on link "הצג טופס הזמנה לדוגמה" at bounding box center [921, 315] width 155 height 21
click at [896, 288] on span "button" at bounding box center [893, 289] width 6 height 4
click at [948, 336] on link "עריכת נוסח הזמנה" at bounding box center [921, 336] width 155 height 21
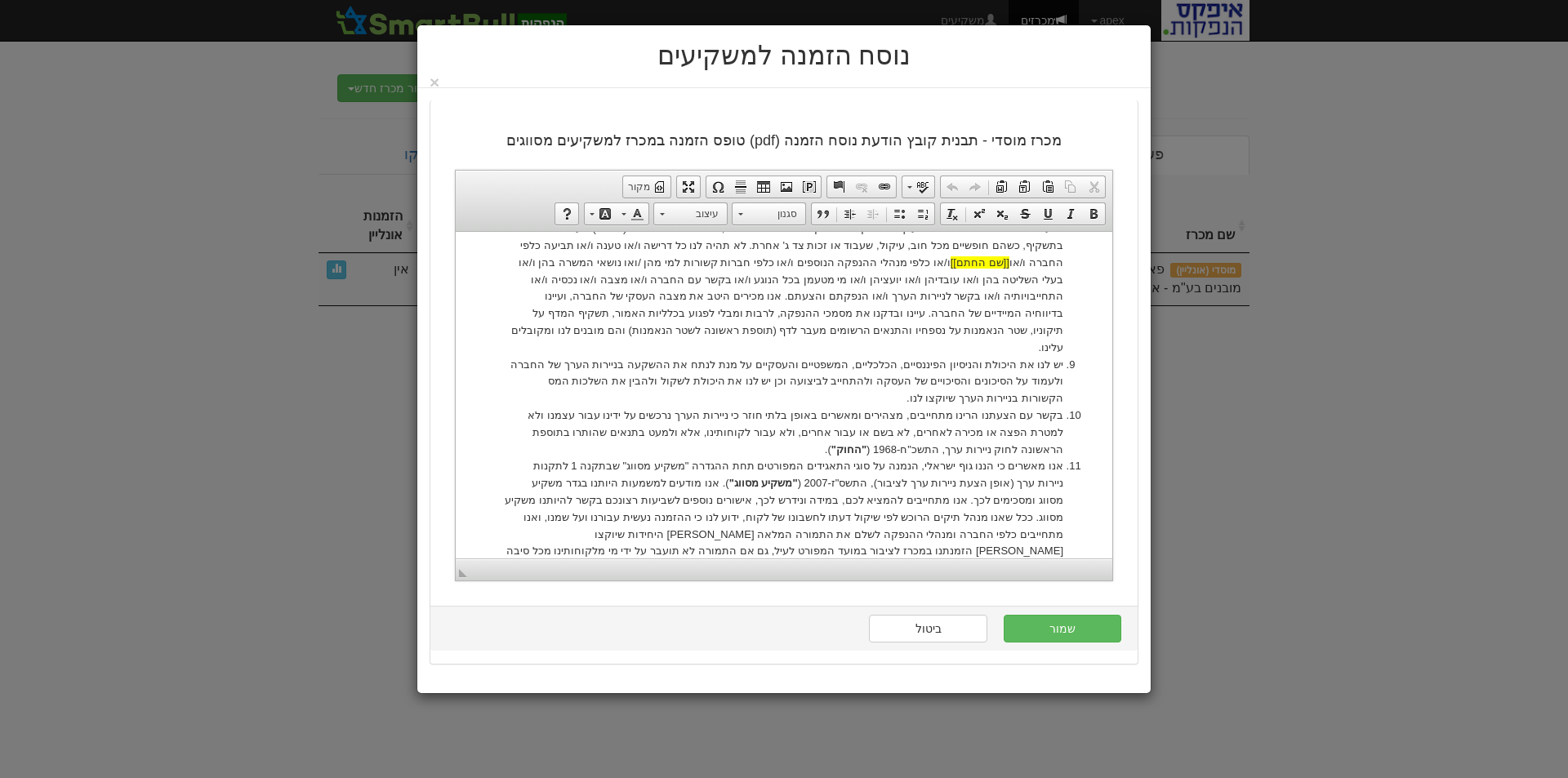
scroll to position [980, 0]
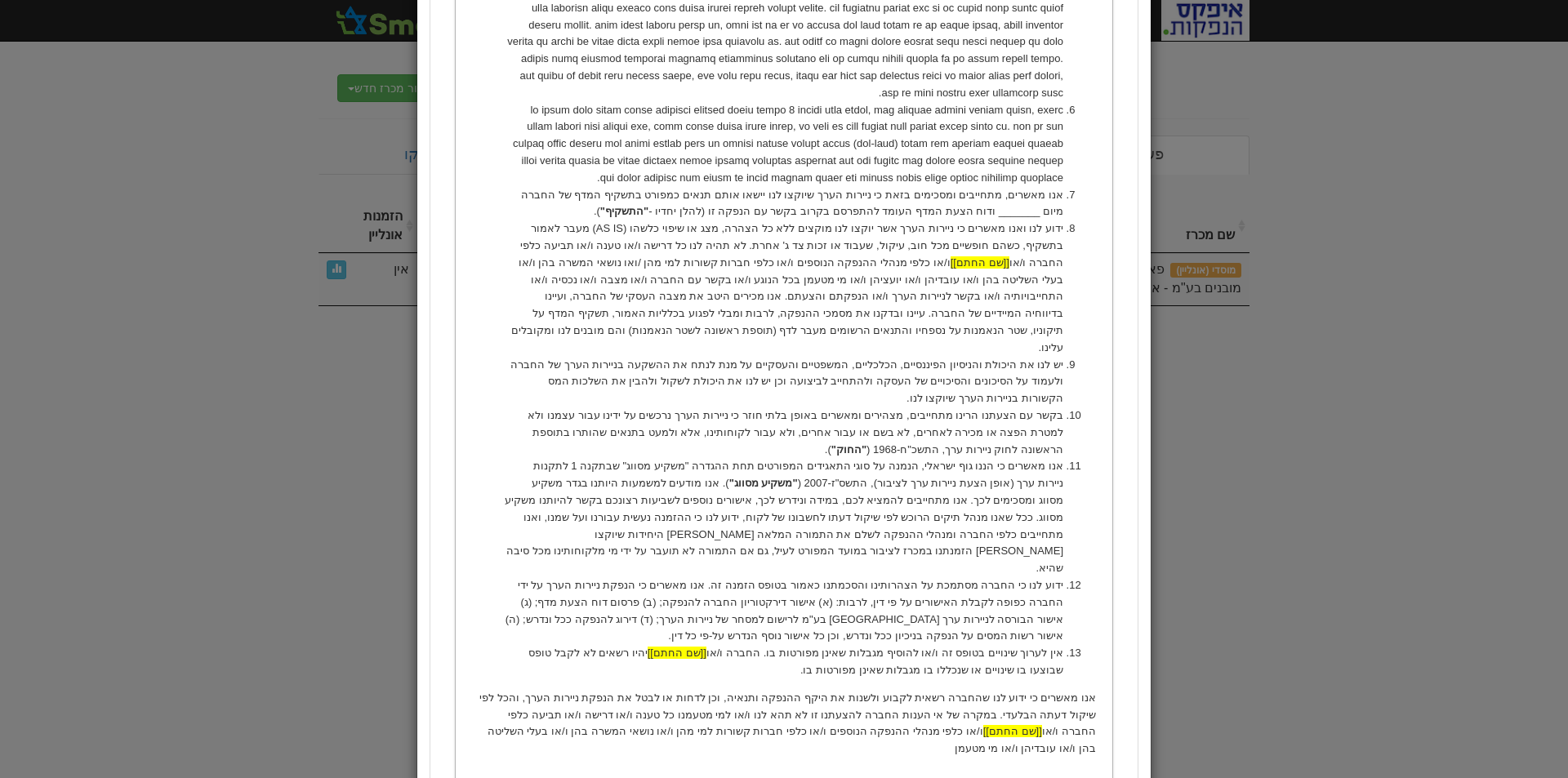
scroll to position [1225, 0]
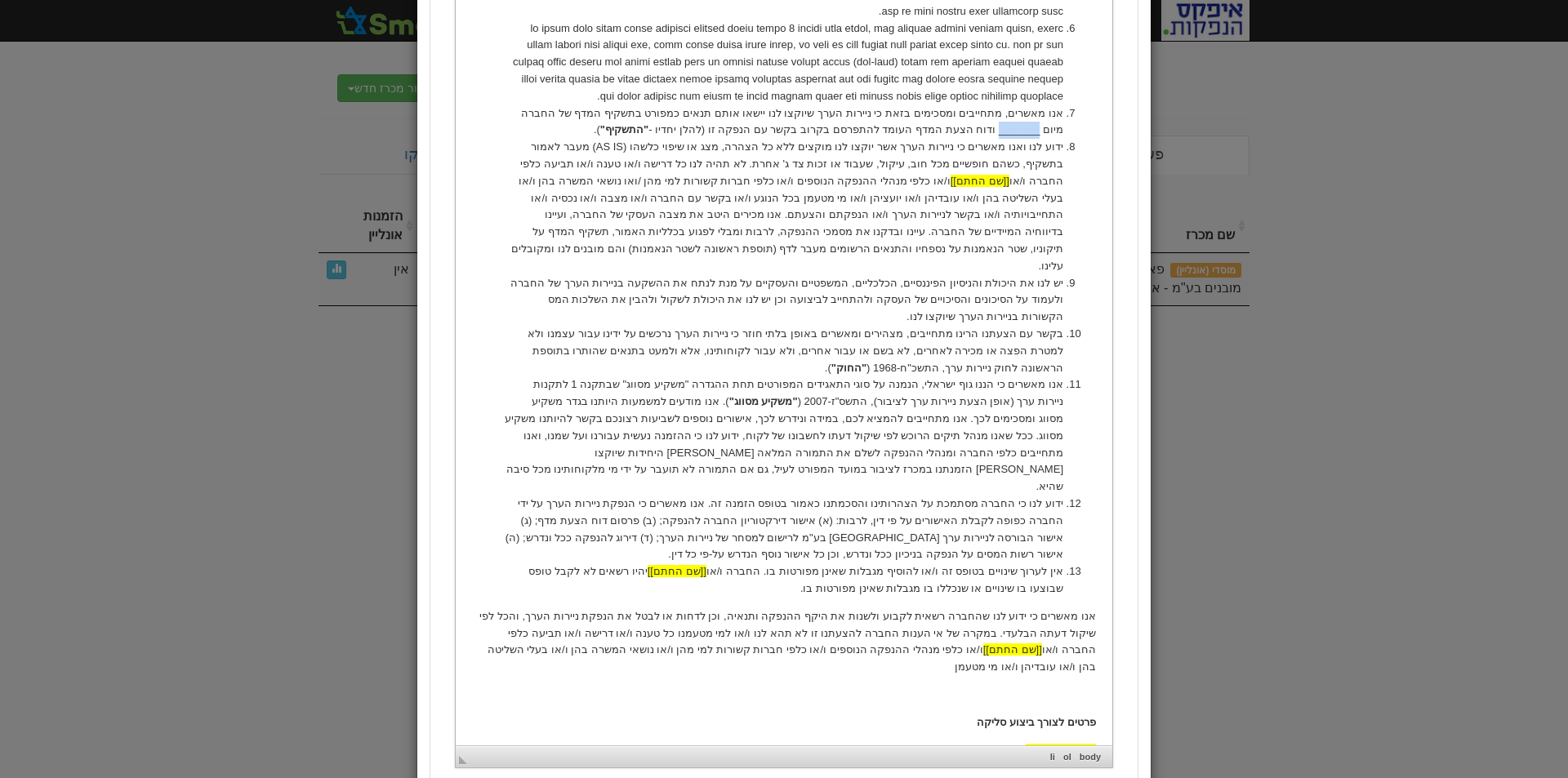
drag, startPoint x: 504, startPoint y: 78, endPoint x: 544, endPoint y: 83, distance: 40.3
click at [544, 105] on li "אנו מאשרים, מתחייבים ומסכימים בזאת כי ניירות הערך שיוקצו לנו יישאו אותם תנאים כ…" at bounding box center [784, 123] width 559 height 35
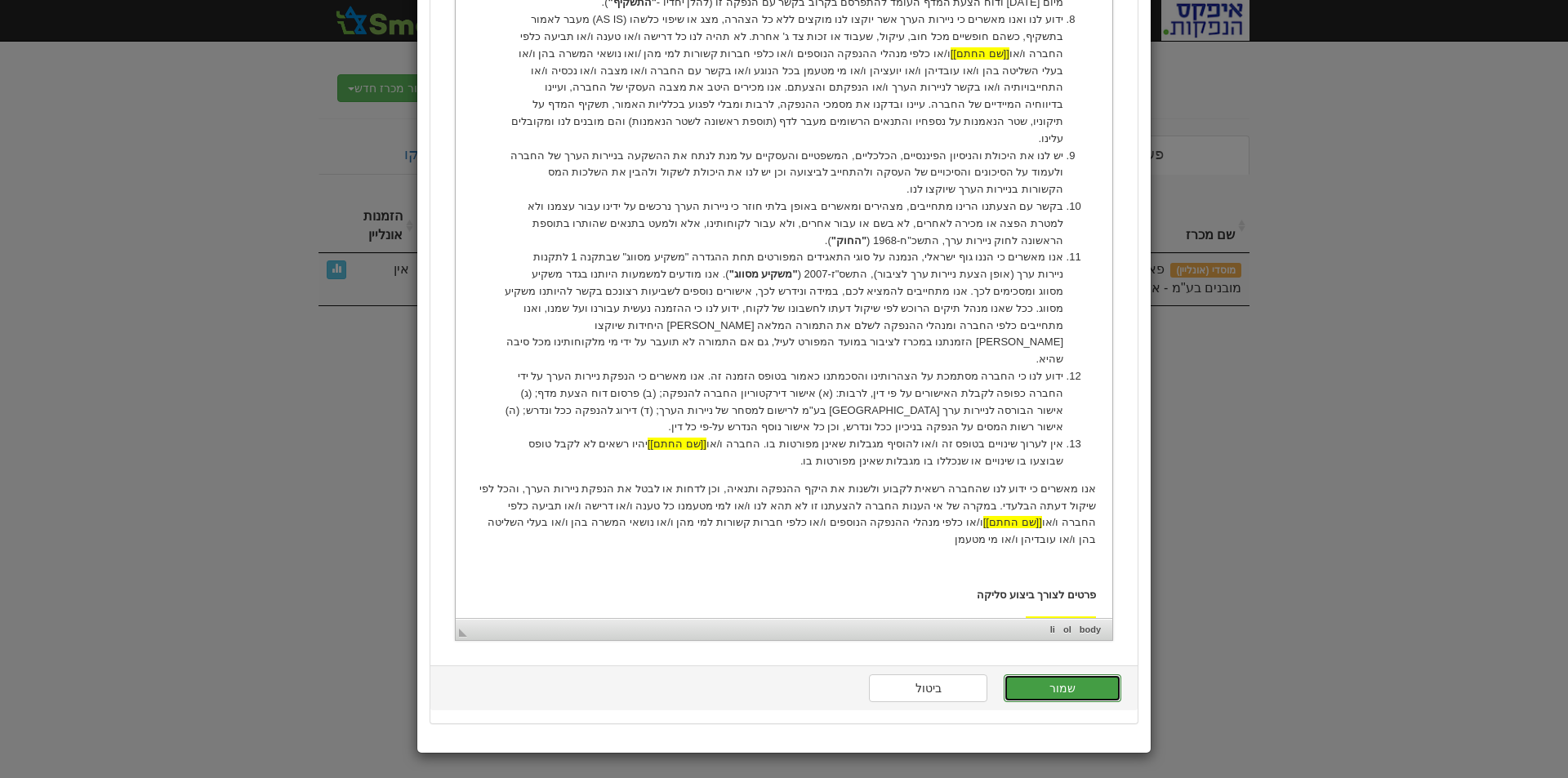
click at [1082, 691] on button "שמור" at bounding box center [1062, 688] width 117 height 28
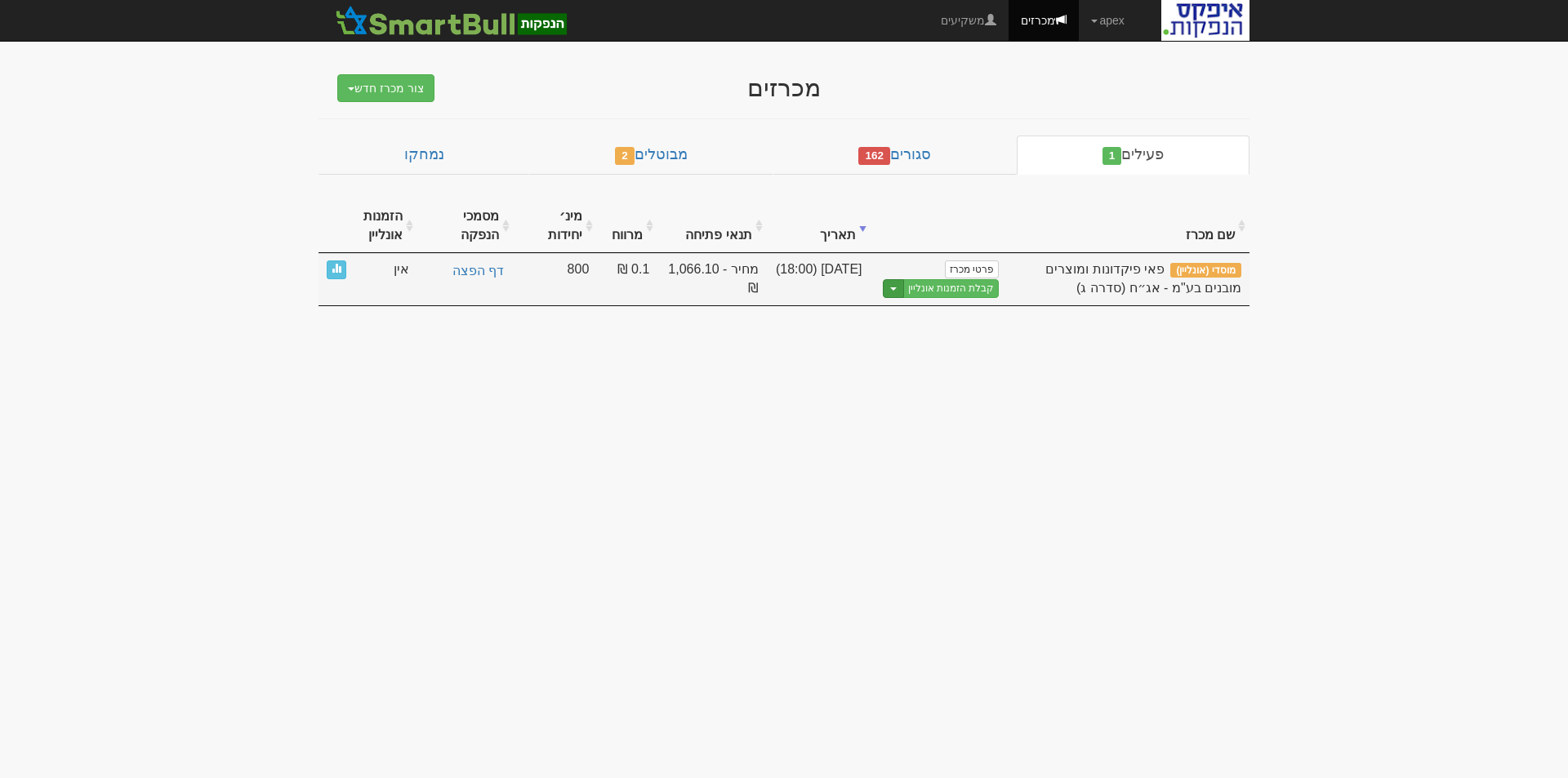
click at [895, 289] on span "button" at bounding box center [893, 289] width 6 height 4
click at [922, 310] on link "הצג טופס הזמנה לדוגמה" at bounding box center [921, 315] width 155 height 21
click at [944, 285] on link "קבלת הזמנות אונליין" at bounding box center [952, 288] width 96 height 19
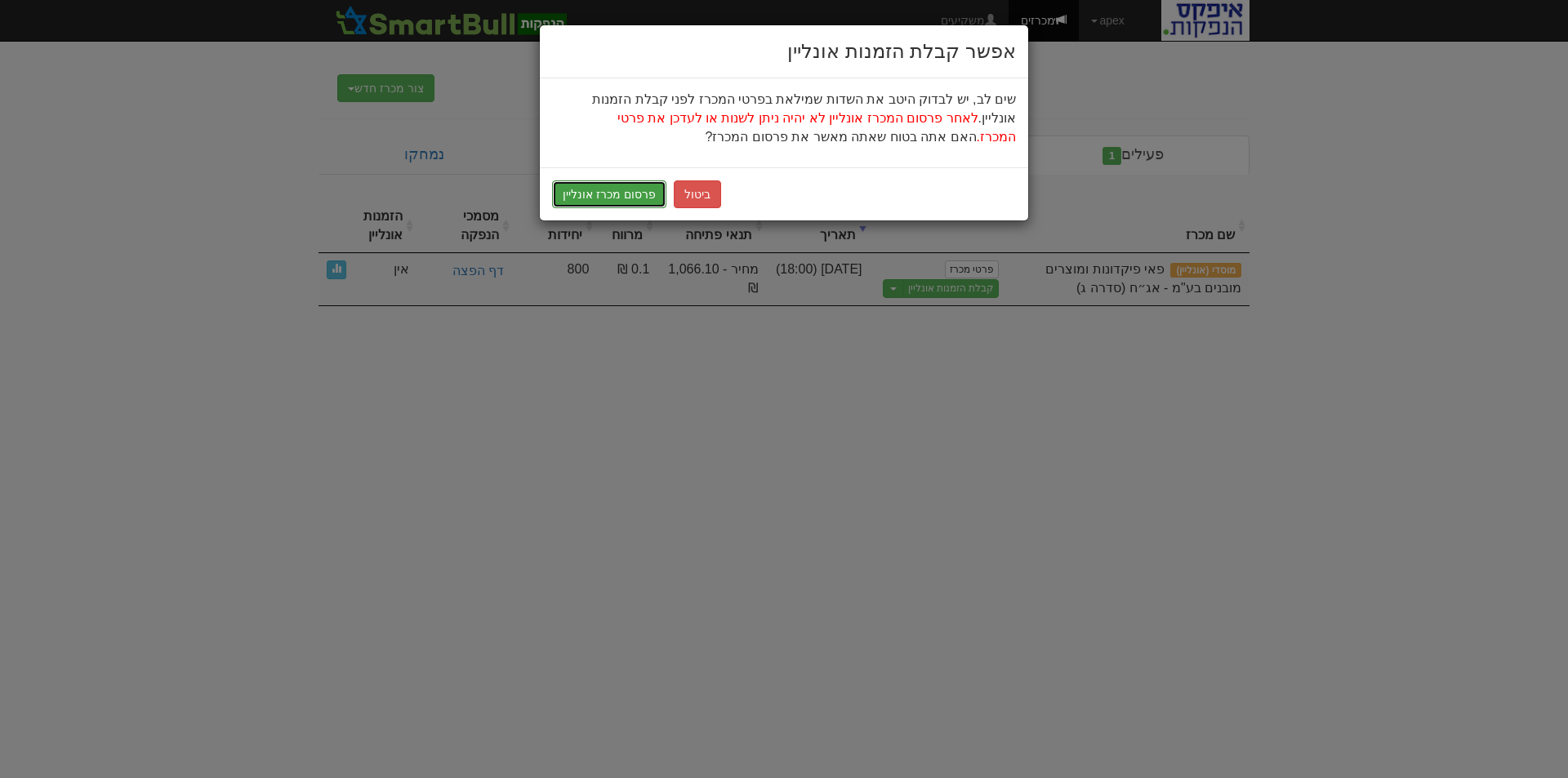
click at [605, 194] on button "פרסום מכרז אונליין" at bounding box center [609, 194] width 115 height 28
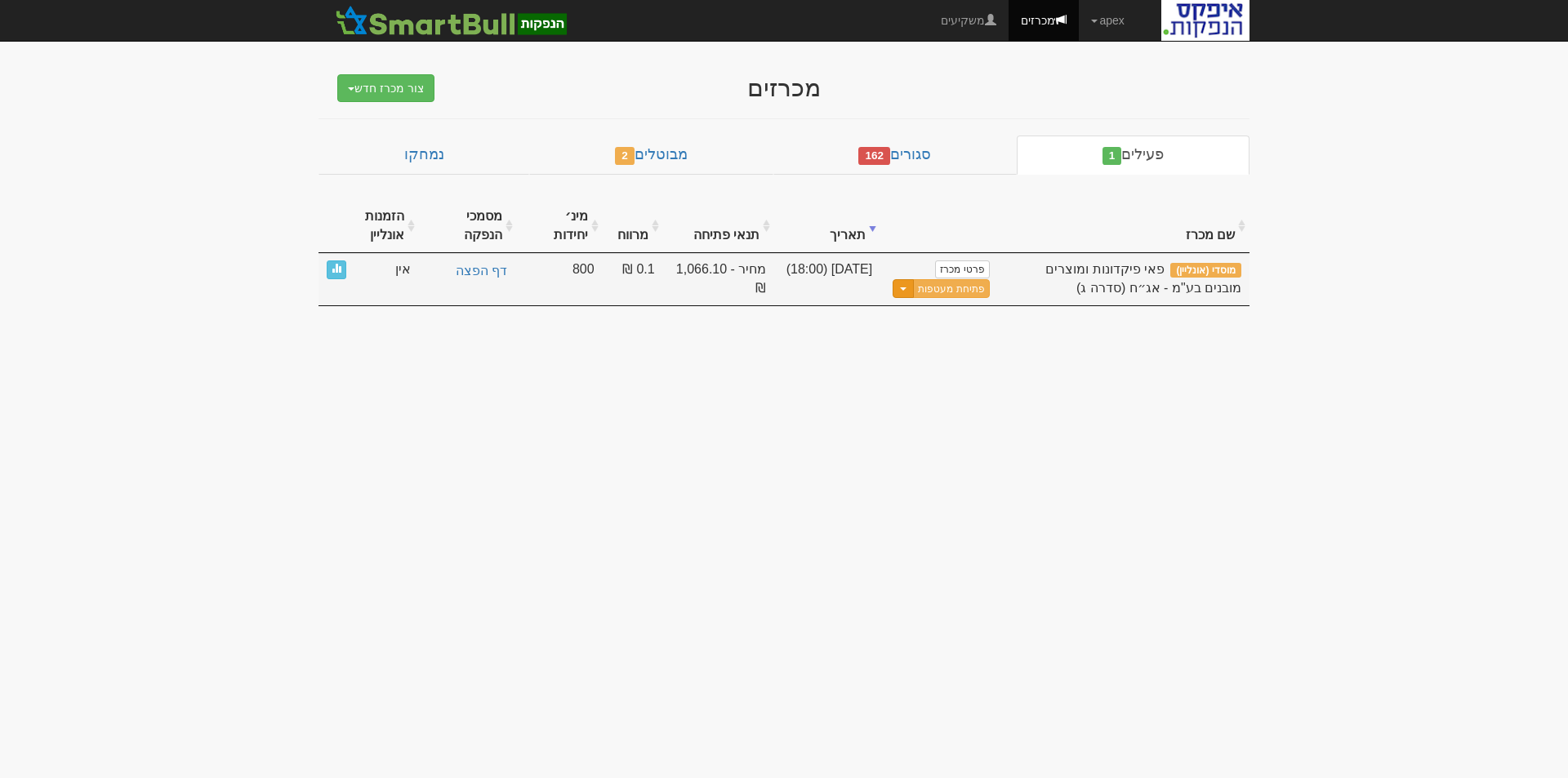
click at [903, 285] on button "Toggle Dropdown" at bounding box center [903, 288] width 21 height 19
click at [918, 317] on link "עדכן שעת סיום מכרז" at bounding box center [911, 315] width 155 height 21
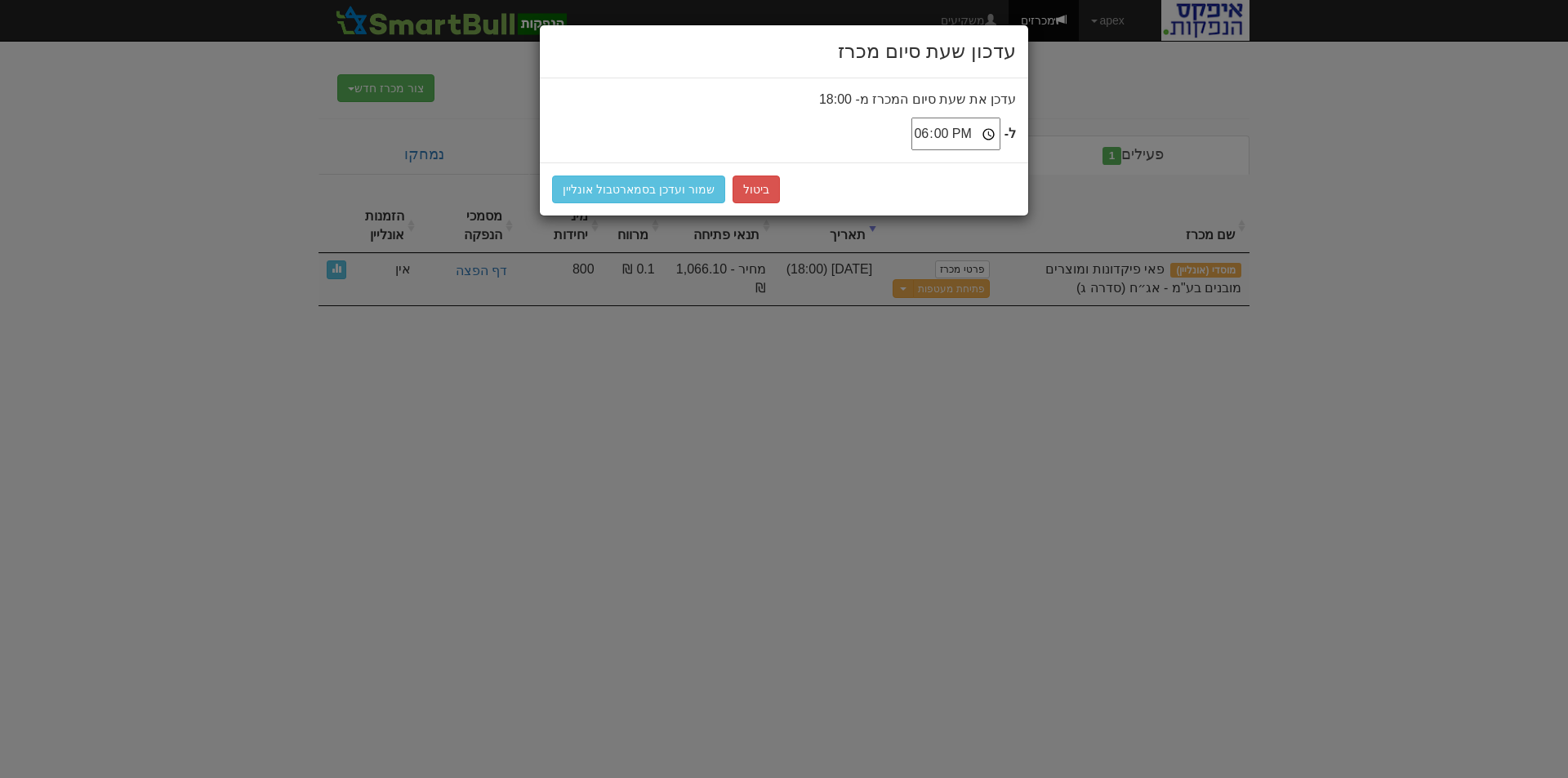
click at [991, 129] on input "18:00" at bounding box center [956, 134] width 89 height 33
type input "18:15"
click at [668, 184] on button "שמור ועדכן בסמארטבול אונליין" at bounding box center [638, 189] width 173 height 28
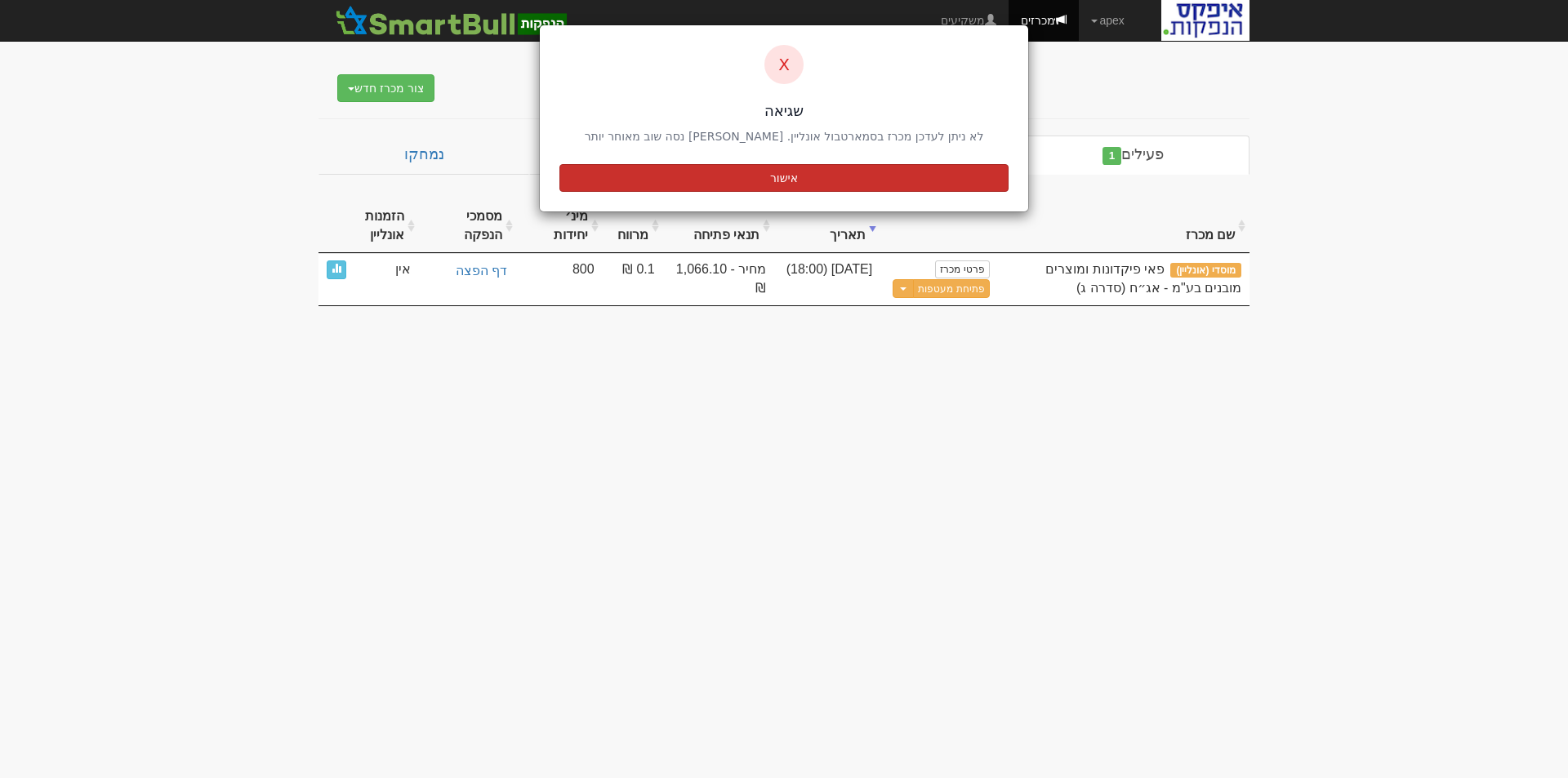
click at [765, 175] on button "אישור" at bounding box center [784, 178] width 449 height 28
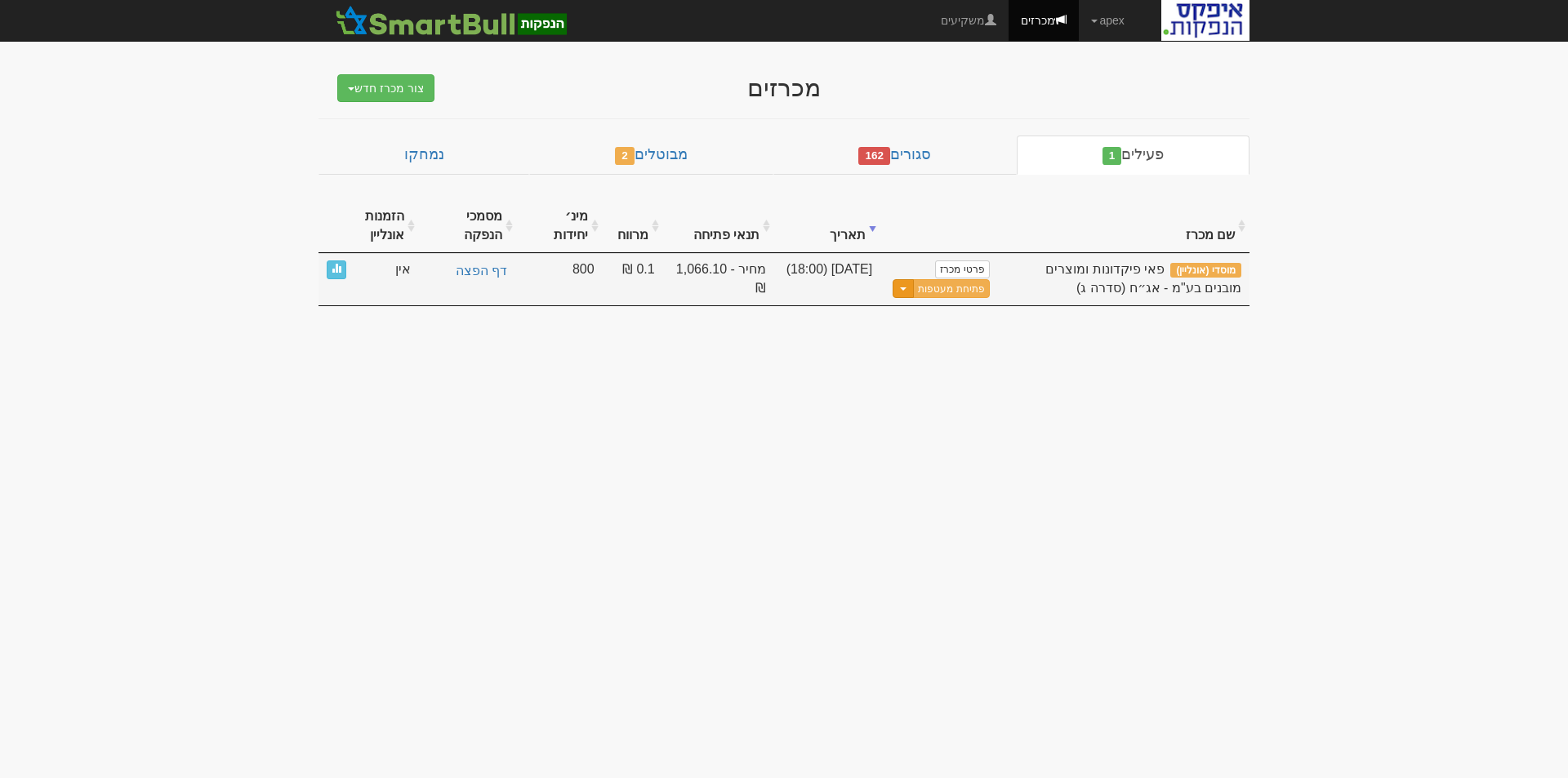
click at [900, 284] on button "Toggle Dropdown" at bounding box center [903, 288] width 21 height 19
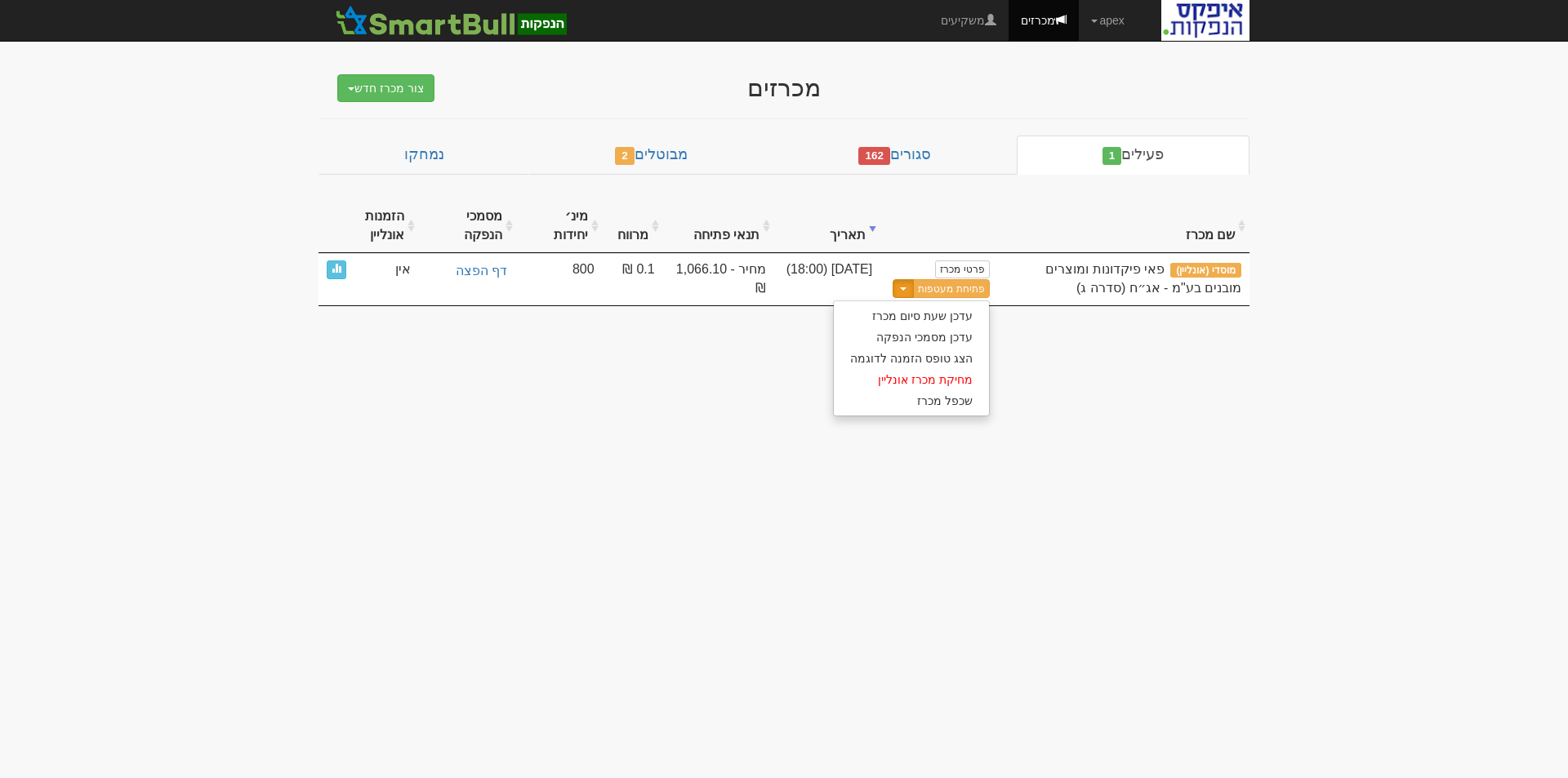
click at [606, 431] on body "apex הגדרות חשבונות הנפקה תבניות הודעות קיבול X" at bounding box center [784, 389] width 1568 height 778
